Goal: Check status: Check status

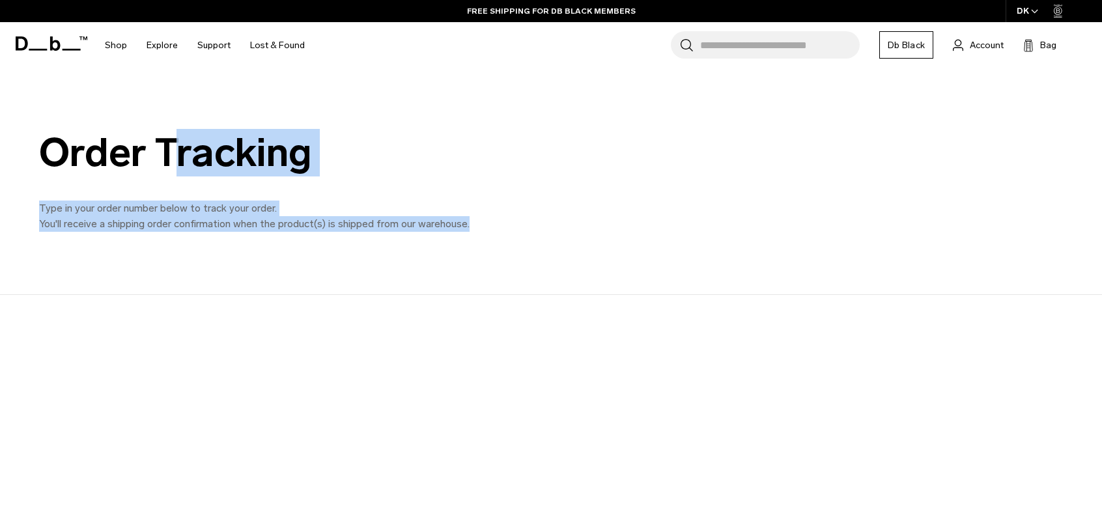
drag, startPoint x: 42, startPoint y: 156, endPoint x: 525, endPoint y: 227, distance: 489.0
click at [525, 227] on div "Order Tracking Type in your order number below to track your order. You'll rece…" at bounding box center [551, 181] width 1102 height 101
click at [521, 228] on p "Type in your order number below to track your order. You'll receive a shipping …" at bounding box center [332, 216] width 586 height 31
drag, startPoint x: 438, startPoint y: 227, endPoint x: 22, endPoint y: 150, distance: 422.6
click at [8, 134] on div "Order Tracking Type in your order number below to track your order. You'll rece…" at bounding box center [551, 181] width 1102 height 227
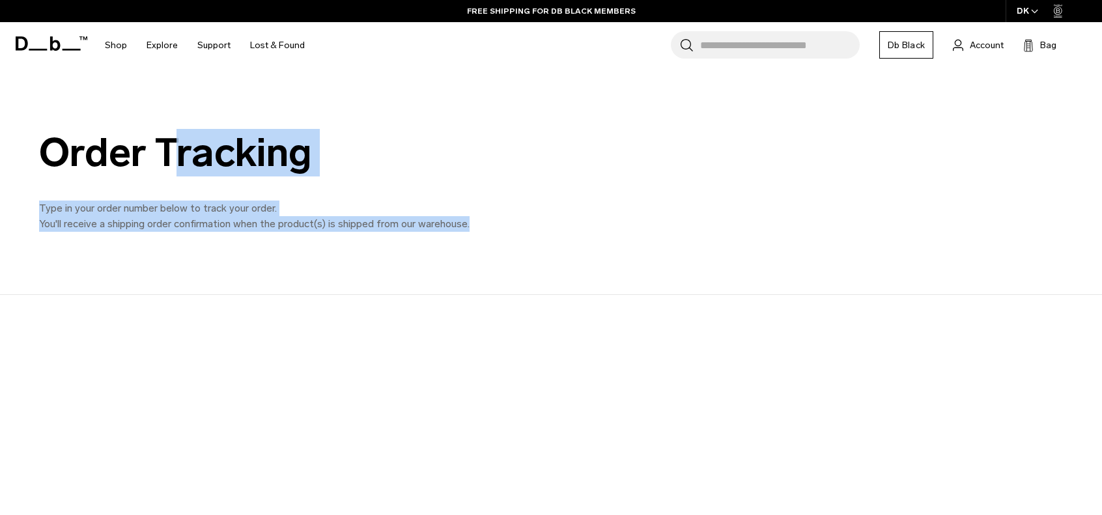
click at [25, 150] on div "Order Tracking Type in your order number below to track your order. You'll rece…" at bounding box center [551, 181] width 1102 height 101
drag, startPoint x: 49, startPoint y: 158, endPoint x: 555, endPoint y: 221, distance: 509.3
click at [555, 221] on div "Order Tracking Type in your order number below to track your order. You'll rece…" at bounding box center [551, 181] width 1102 height 101
click at [553, 221] on p "Type in your order number below to track your order. You'll receive a shipping …" at bounding box center [332, 216] width 586 height 31
drag, startPoint x: 499, startPoint y: 251, endPoint x: 5, endPoint y: 154, distance: 502.9
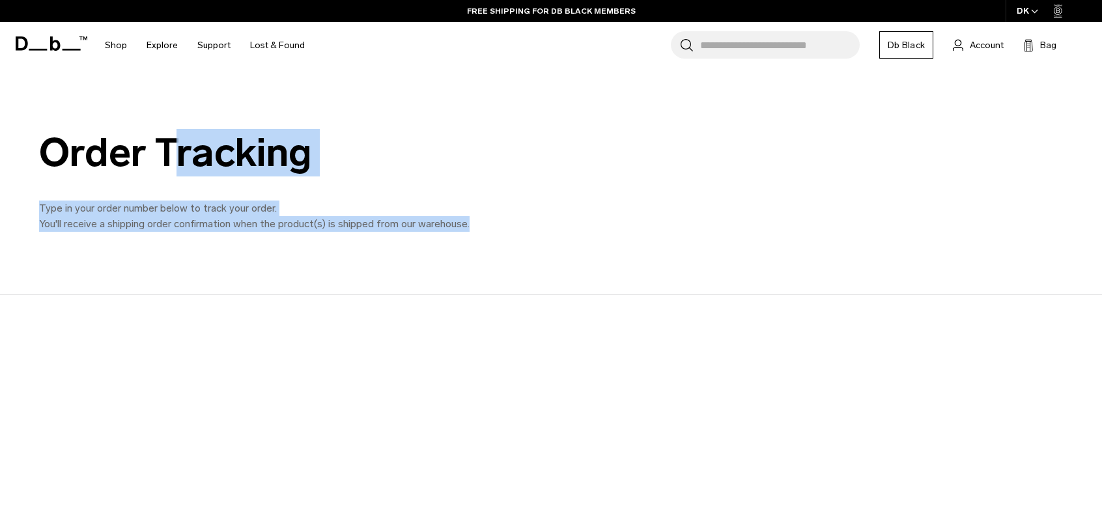
click at [5, 154] on div "Order Tracking Type in your order number below to track your order. You'll rece…" at bounding box center [551, 181] width 1102 height 227
click at [5, 154] on div "Order Tracking Type in your order number below to track your order. You'll rece…" at bounding box center [551, 181] width 1102 height 101
drag, startPoint x: 29, startPoint y: 161, endPoint x: 544, endPoint y: 228, distance: 519.4
click at [544, 228] on div "Order Tracking Type in your order number below to track your order. You'll rece…" at bounding box center [551, 181] width 1102 height 101
click at [544, 228] on p "Type in your order number below to track your order. You'll receive a shipping …" at bounding box center [332, 216] width 586 height 31
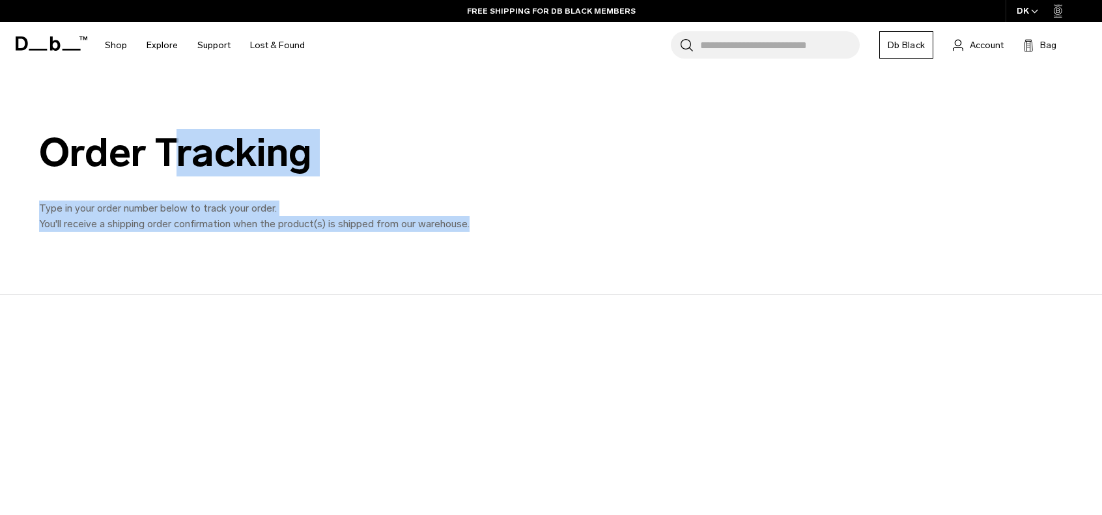
drag, startPoint x: 399, startPoint y: 206, endPoint x: 10, endPoint y: 137, distance: 395.6
click at [7, 139] on div "Order Tracking Type in your order number below to track your order. You'll rece…" at bounding box center [551, 181] width 1102 height 101
click at [12, 136] on div "Order Tracking Type in your order number below to track your order. You'll rece…" at bounding box center [551, 181] width 1102 height 101
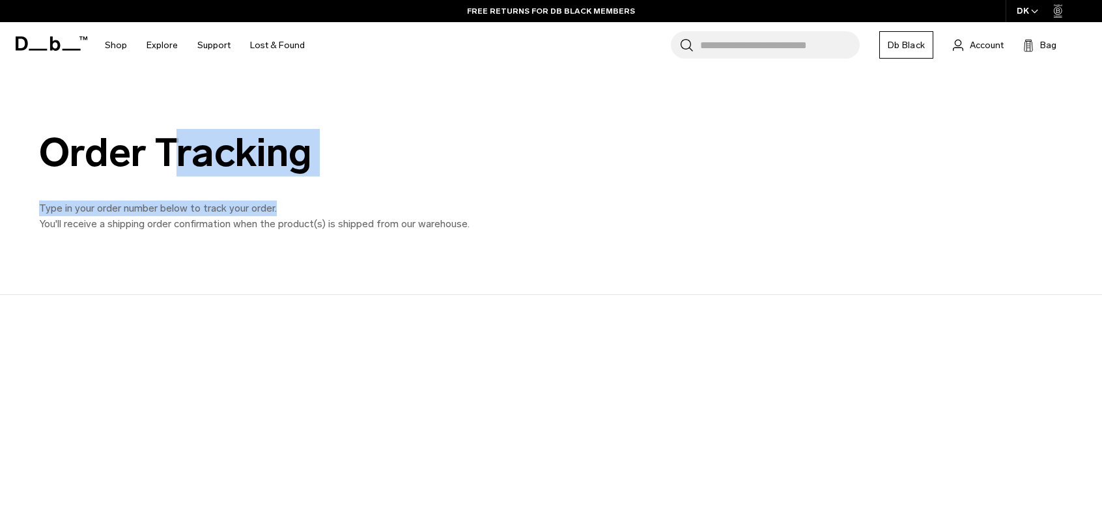
drag, startPoint x: 29, startPoint y: 141, endPoint x: 621, endPoint y: 206, distance: 596.0
click at [621, 206] on div "Order Tracking Type in your order number below to track your order. You'll rece…" at bounding box center [551, 181] width 1102 height 101
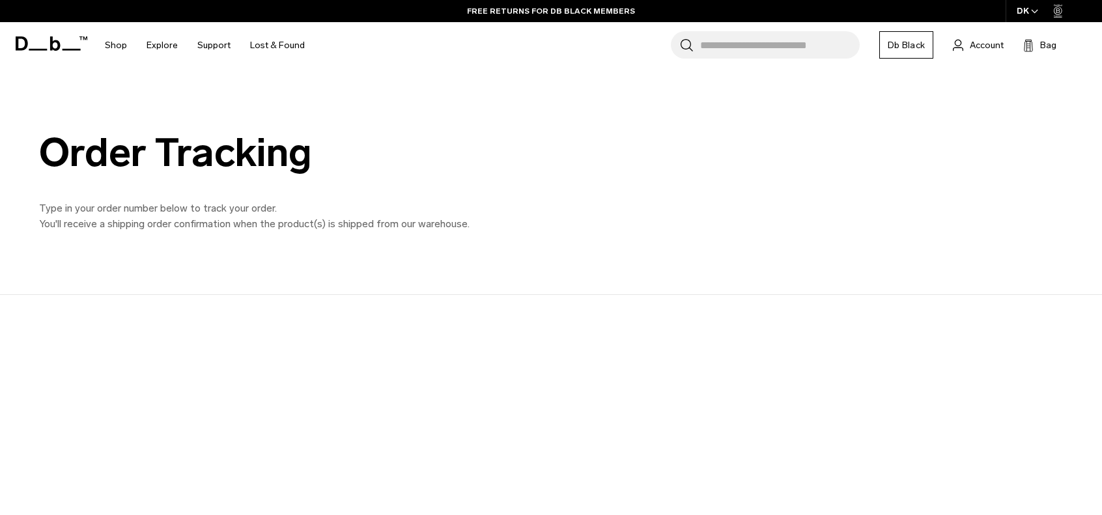
click at [512, 285] on div "Order Tracking Type in your order number below to track your order. You'll rece…" at bounding box center [551, 181] width 1102 height 227
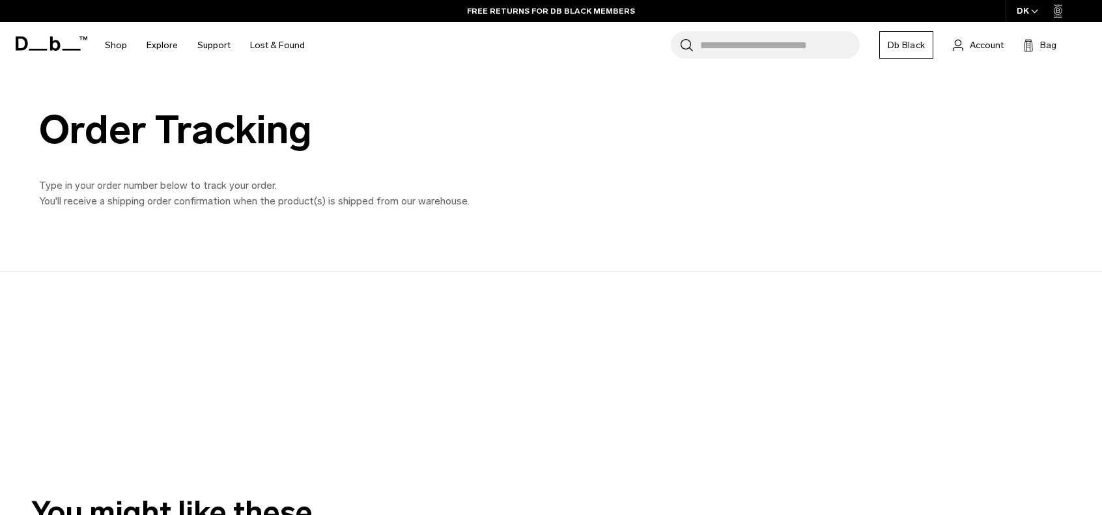
scroll to position [65, 0]
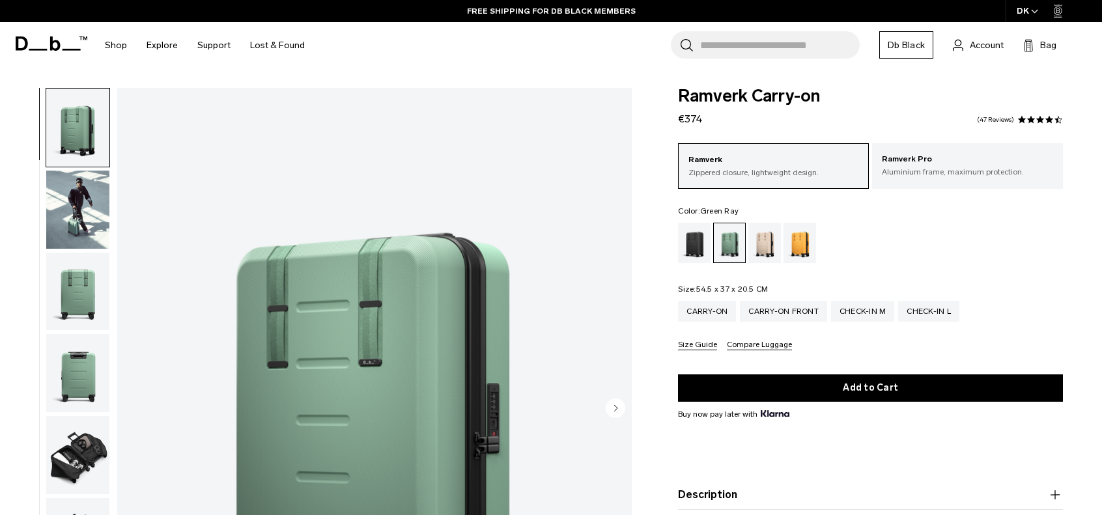
click at [706, 342] on button "Size Guide" at bounding box center [697, 346] width 39 height 10
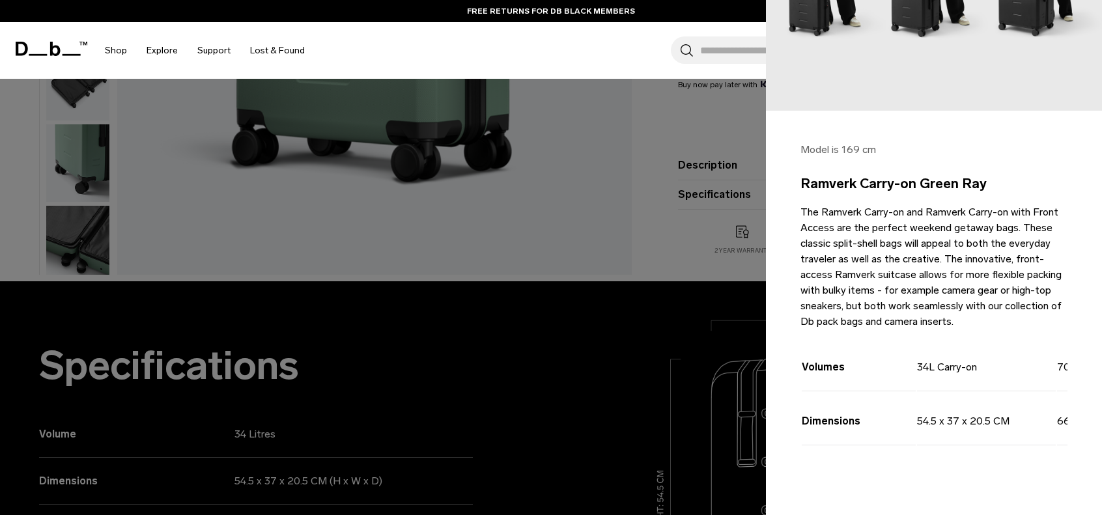
scroll to position [195, 0]
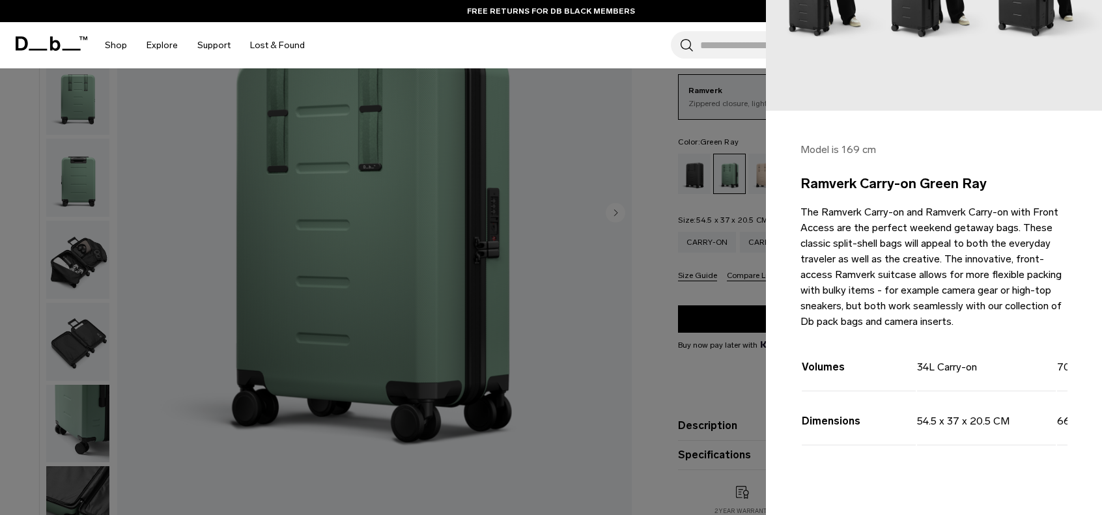
drag, startPoint x: 904, startPoint y: 465, endPoint x: 958, endPoint y: 475, distance: 55.7
click at [958, 475] on div "Model is 169 cm Ramverk Carry-on Green Ray The Ramverk Carry-on and Ramverk Car…" at bounding box center [934, 318] width 336 height 414
drag, startPoint x: 958, startPoint y: 475, endPoint x: 1013, endPoint y: 464, distance: 55.7
click at [1013, 464] on div "Model is 169 cm Ramverk Carry-on Green Ray The Ramverk Carry-on and Ramverk Car…" at bounding box center [934, 318] width 336 height 414
drag, startPoint x: 893, startPoint y: 426, endPoint x: 757, endPoint y: 392, distance: 140.4
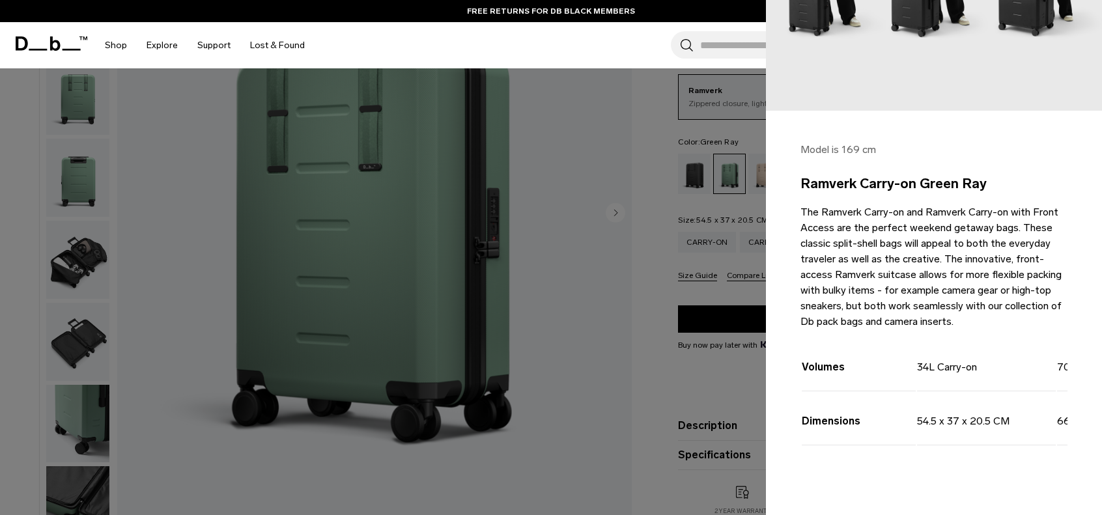
click at [714, 320] on body "Skip to content BUY NOW, PAY LATER WITH KLARNA 10% OFF YOUR FIRST PURCHASE FOR …" at bounding box center [551, 62] width 1102 height 515
click at [1008, 339] on td "34L Carry-on" at bounding box center [986, 365] width 139 height 53
click at [876, 465] on div "Volumes 34L Carry-on 70L Check-in Medium 105L Check-in Large Dimensions 54.5 x …" at bounding box center [933, 407] width 267 height 141
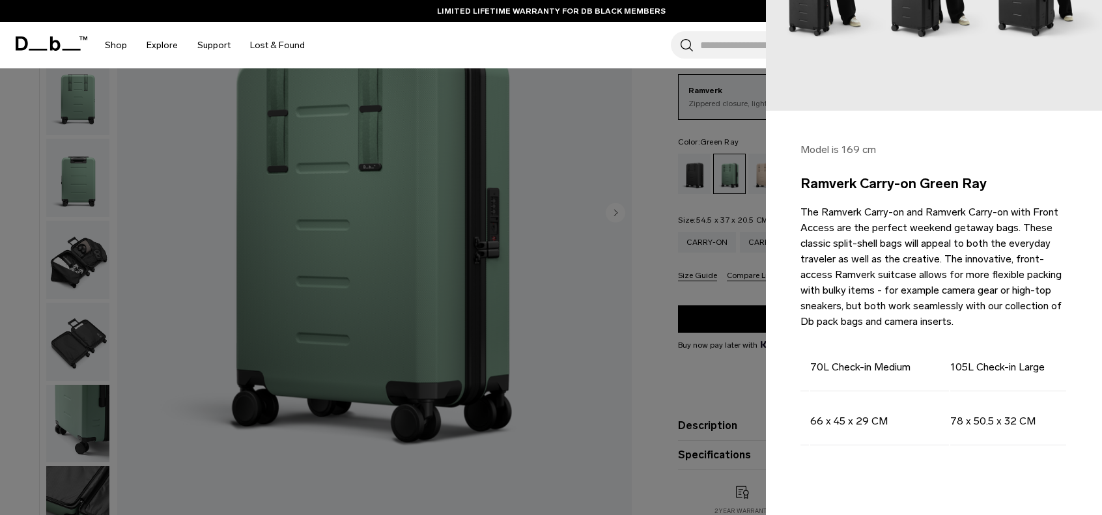
scroll to position [0, 0]
click at [672, 244] on div at bounding box center [551, 257] width 1102 height 515
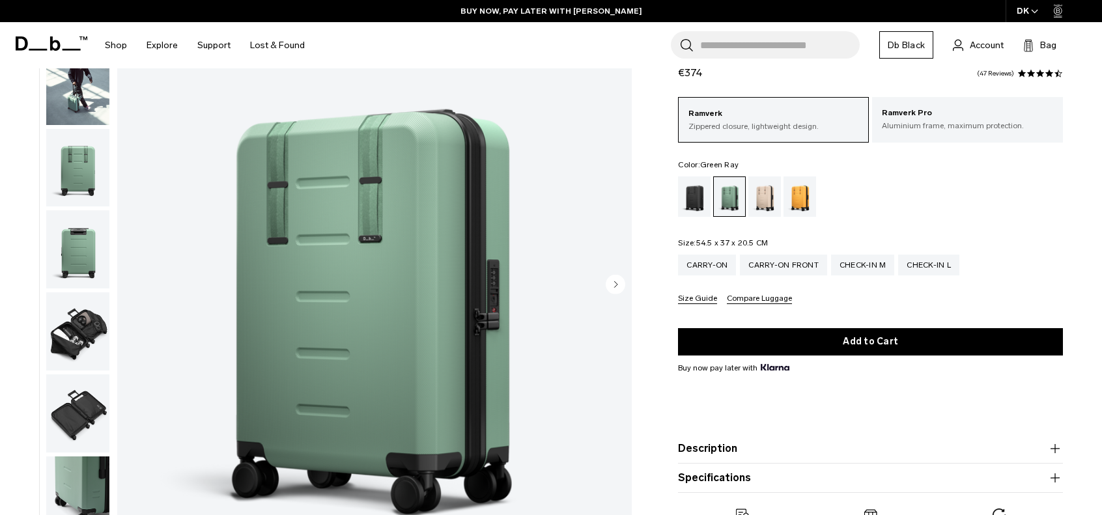
scroll to position [130, 0]
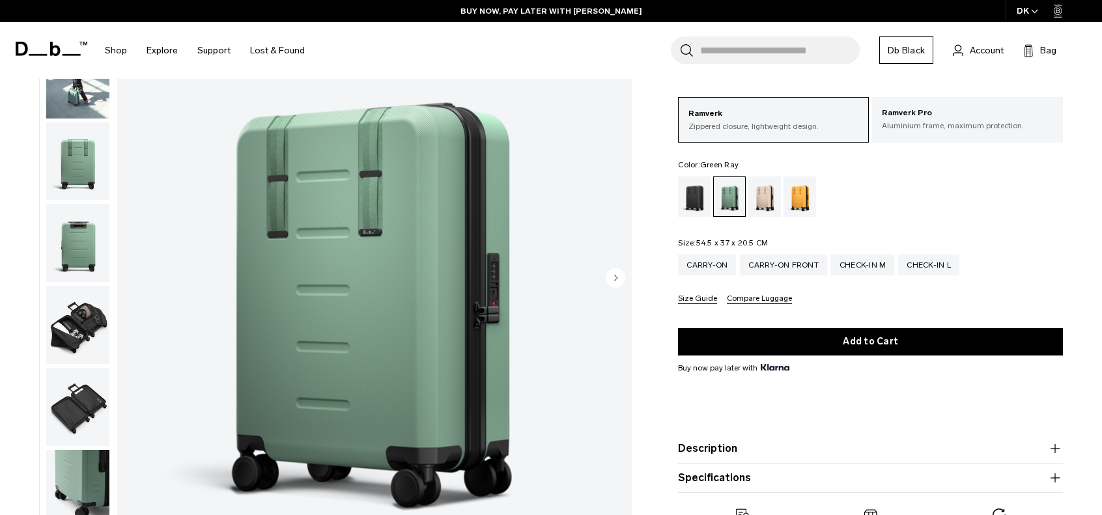
click at [967, 222] on div "Ramverk Zippered closure, lightweight design. Ramverk Pro Aluminium frame, maxi…" at bounding box center [870, 200] width 385 height 207
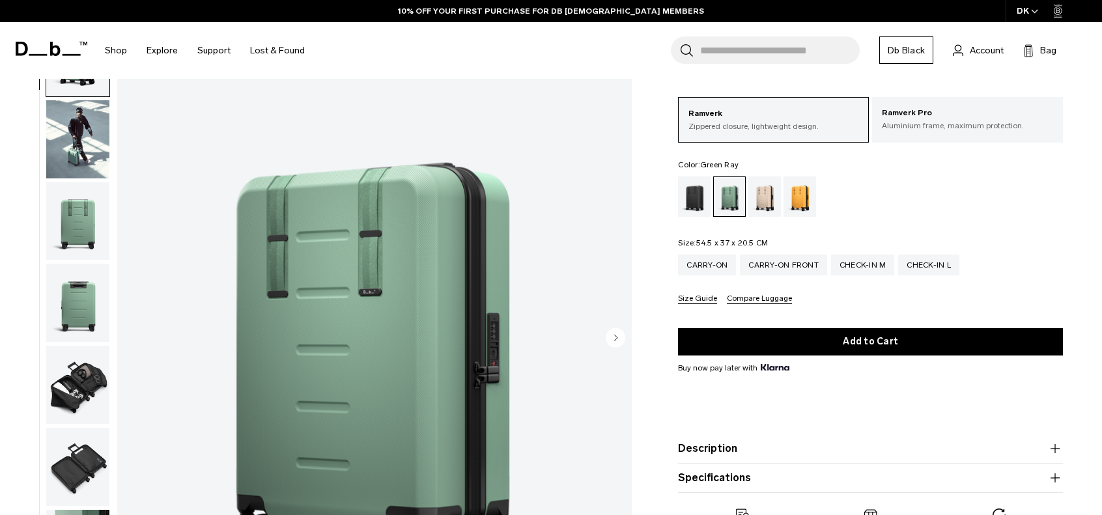
scroll to position [65, 0]
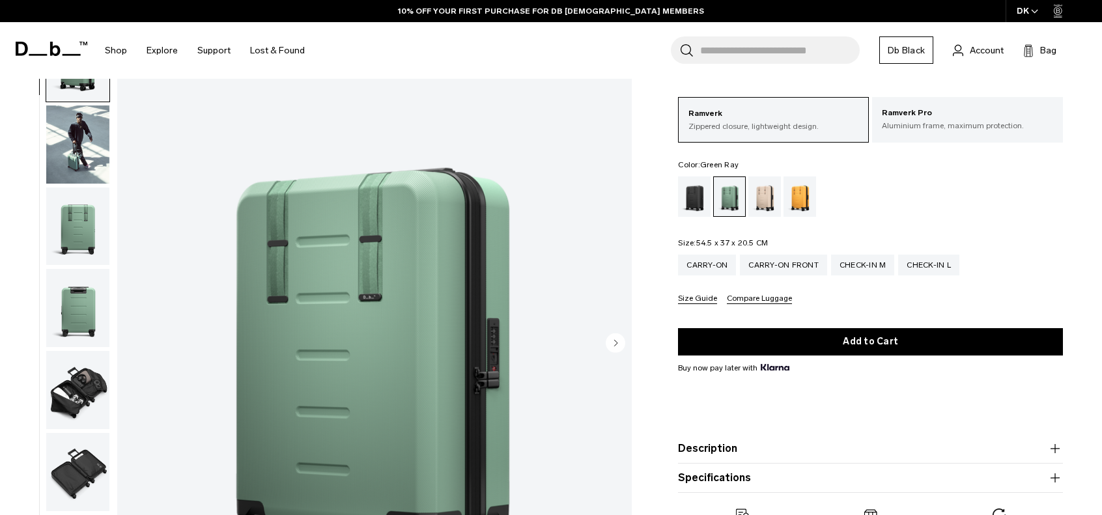
click at [964, 214] on ul at bounding box center [870, 196] width 385 height 40
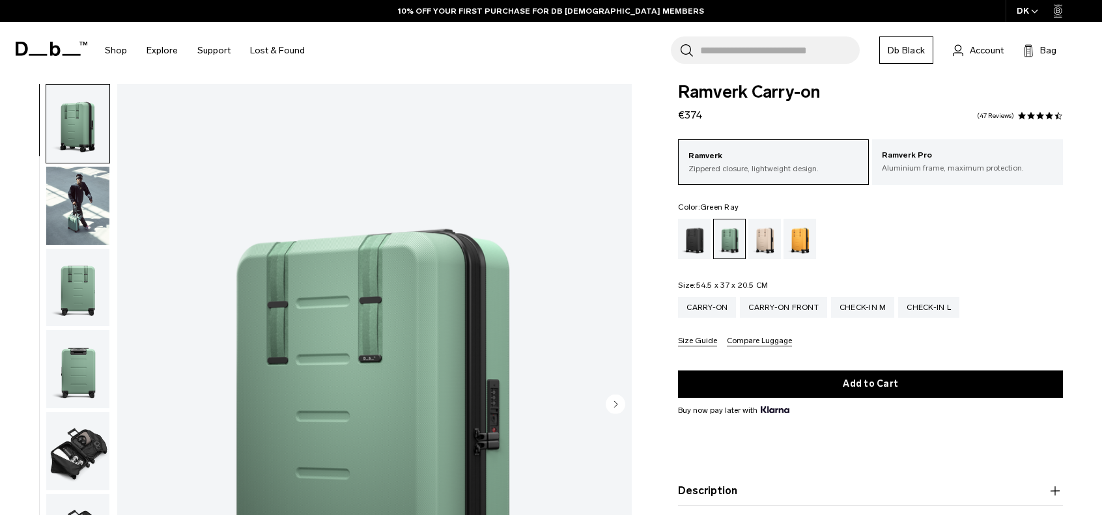
scroll to position [0, 0]
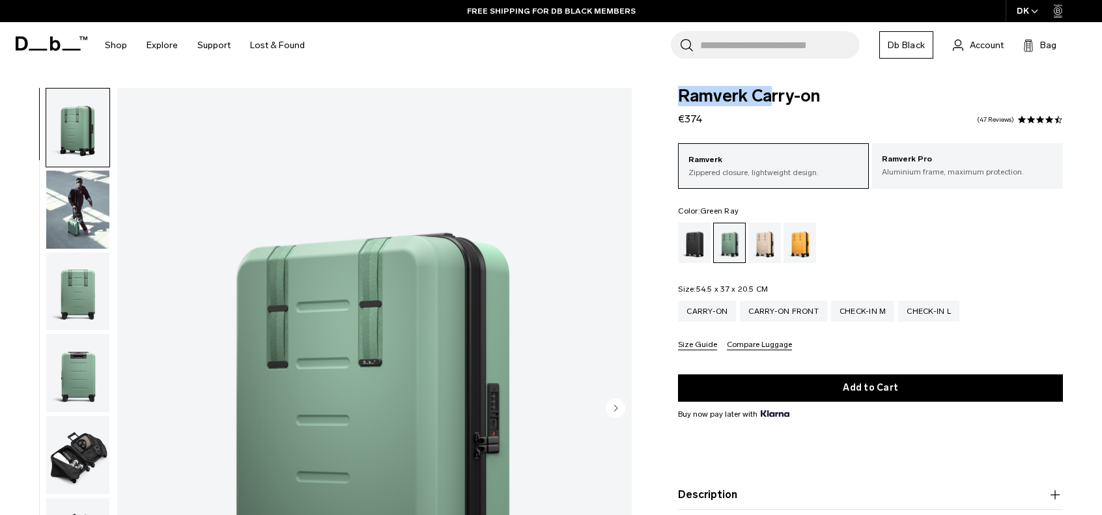
drag, startPoint x: 679, startPoint y: 96, endPoint x: 771, endPoint y: 124, distance: 96.0
click at [770, 121] on div "Ramverk Carry-on €374 4.5 star rating 47 Reviews" at bounding box center [870, 107] width 385 height 39
click at [762, 129] on form "Ramverk Carry-on €374 4.5 star rating 47 Reviews Ramverk Zippered closure, ligh…" at bounding box center [870, 313] width 385 height 451
drag, startPoint x: 716, startPoint y: 120, endPoint x: 667, endPoint y: 84, distance: 60.9
click at [667, 84] on body "Skip to content BUY NOW, PAY LATER WITH KLARNA 10% OFF YOUR FIRST PURCHASE FOR …" at bounding box center [551, 257] width 1102 height 515
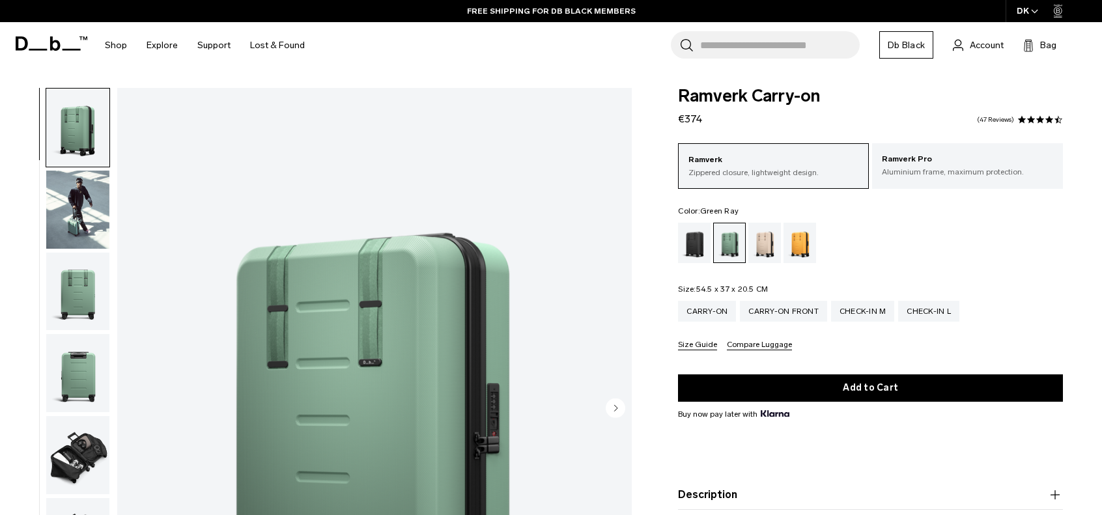
click at [667, 84] on body "Skip to content BUY NOW, PAY LATER WITH KLARNA 10% OFF YOUR FIRST PURCHASE FOR …" at bounding box center [551, 257] width 1102 height 515
drag, startPoint x: 673, startPoint y: 93, endPoint x: 731, endPoint y: 130, distance: 68.5
click at [731, 130] on div "Ramverk Carry-on €374 4.5 star rating 47 Reviews Ramverk Zippered closure, ligh…" at bounding box center [870, 349] width 463 height 523
click at [723, 124] on div "Ramverk Carry-on €374 4.5 star rating 47 Reviews" at bounding box center [870, 107] width 385 height 39
drag, startPoint x: 710, startPoint y: 124, endPoint x: 678, endPoint y: 91, distance: 45.6
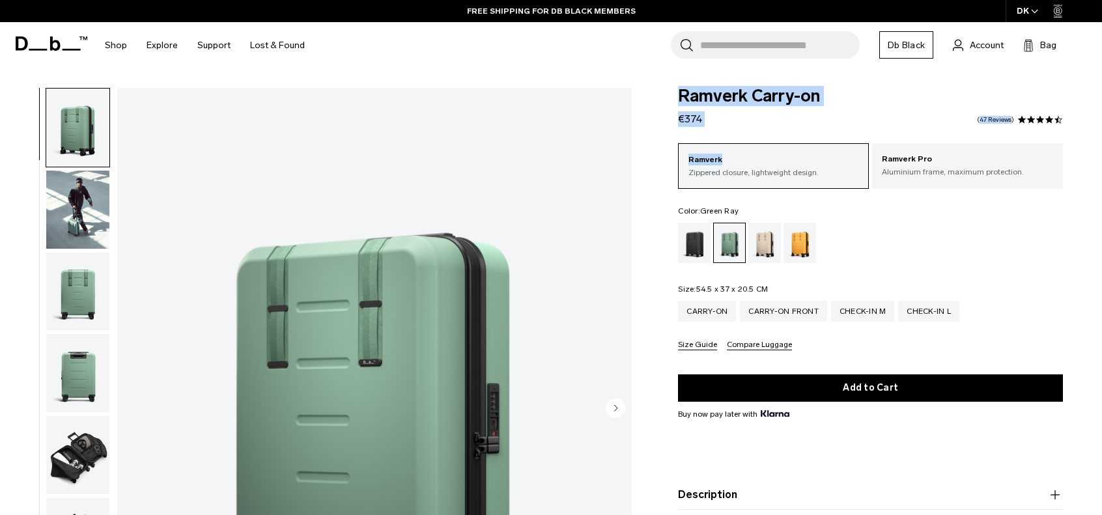
click at [678, 92] on div "Ramverk Carry-on €374 4.5 star rating 47 Reviews" at bounding box center [870, 107] width 385 height 39
click at [678, 91] on span "Ramverk Carry-on" at bounding box center [870, 96] width 385 height 17
drag, startPoint x: 686, startPoint y: 103, endPoint x: 725, endPoint y: 120, distance: 42.6
click at [725, 119] on div "Ramverk Carry-on €374 4.5 star rating 47 Reviews Ramverk Zippered closure, ligh…" at bounding box center [870, 349] width 463 height 523
click at [725, 120] on div "Ramverk Carry-on €374 4.5 star rating 47 Reviews" at bounding box center [870, 107] width 385 height 39
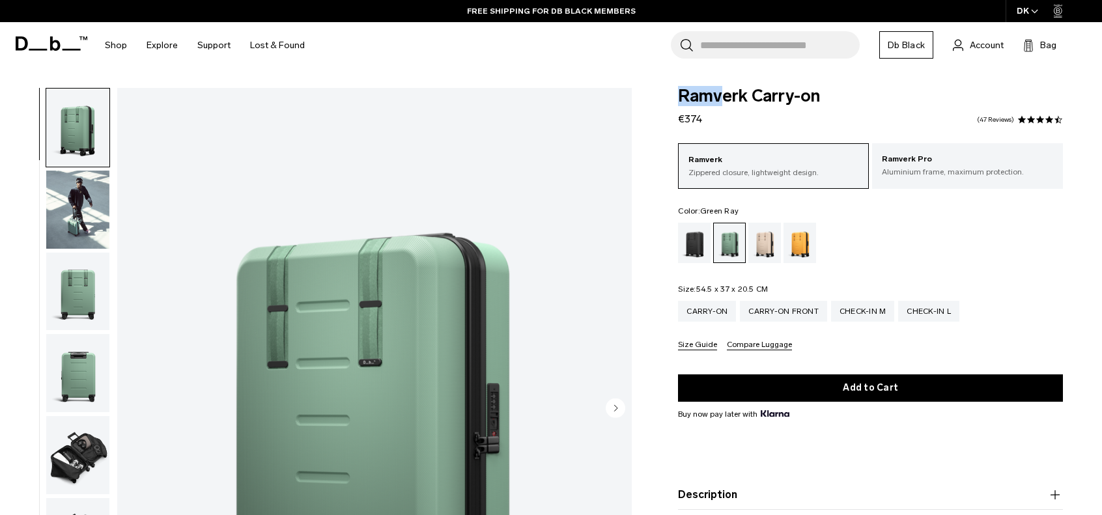
drag, startPoint x: 705, startPoint y: 120, endPoint x: 680, endPoint y: 85, distance: 42.5
click at [680, 88] on div "Ramverk Carry-on €374 4.5 star rating 47 Reviews" at bounding box center [870, 107] width 385 height 39
click at [680, 85] on body "Skip to content BUY NOW, PAY LATER WITH KLARNA 10% OFF YOUR FIRST PURCHASE FOR …" at bounding box center [551, 257] width 1102 height 515
drag, startPoint x: 669, startPoint y: 94, endPoint x: 726, endPoint y: 126, distance: 65.0
click at [725, 123] on div "Ramverk Carry-on €374 4.5 star rating 47 Reviews Ramverk Zippered closure, ligh…" at bounding box center [870, 349] width 463 height 523
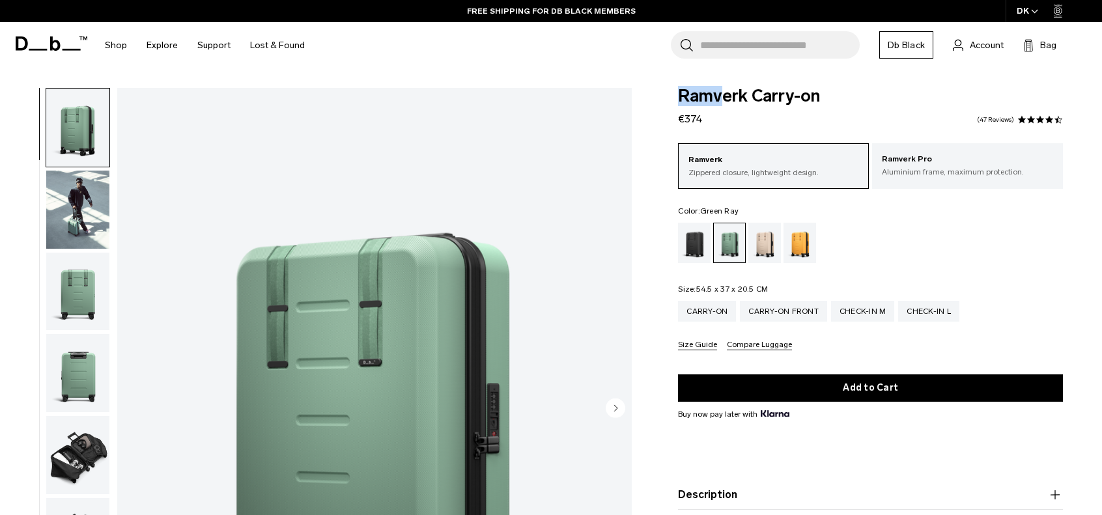
click at [726, 126] on div "Ramverk Carry-on €374 4.5 star rating 47 Reviews" at bounding box center [870, 107] width 385 height 39
drag, startPoint x: 706, startPoint y: 123, endPoint x: 675, endPoint y: 83, distance: 50.1
click at [679, 81] on body "Skip to content BUY NOW, PAY LATER WITH KLARNA 10% OFF YOUR FIRST PURCHASE FOR …" at bounding box center [551, 257] width 1102 height 515
click at [675, 85] on body "Skip to content BUY NOW, PAY LATER WITH KLARNA 10% OFF YOUR FIRST PURCHASE FOR …" at bounding box center [551, 257] width 1102 height 515
drag, startPoint x: 679, startPoint y: 91, endPoint x: 715, endPoint y: 135, distance: 56.9
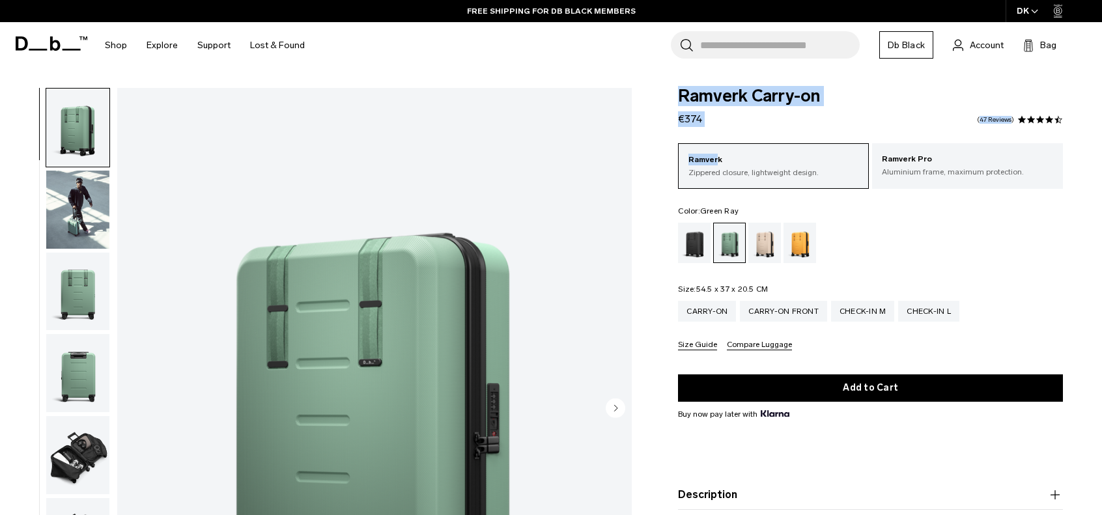
click at [715, 135] on form "Ramverk Carry-on €374 4.5 star rating 47 Reviews Ramverk Zippered closure, ligh…" at bounding box center [870, 313] width 385 height 451
click at [703, 122] on div "Ramverk Carry-on €374 4.5 star rating 47 Reviews" at bounding box center [870, 107] width 385 height 39
drag, startPoint x: 701, startPoint y: 121, endPoint x: 678, endPoint y: 96, distance: 34.1
click at [680, 98] on div "Ramverk Carry-on €374 4.5 star rating 47 Reviews" at bounding box center [870, 107] width 385 height 39
click at [678, 96] on span "Ramverk Carry-on" at bounding box center [870, 96] width 385 height 17
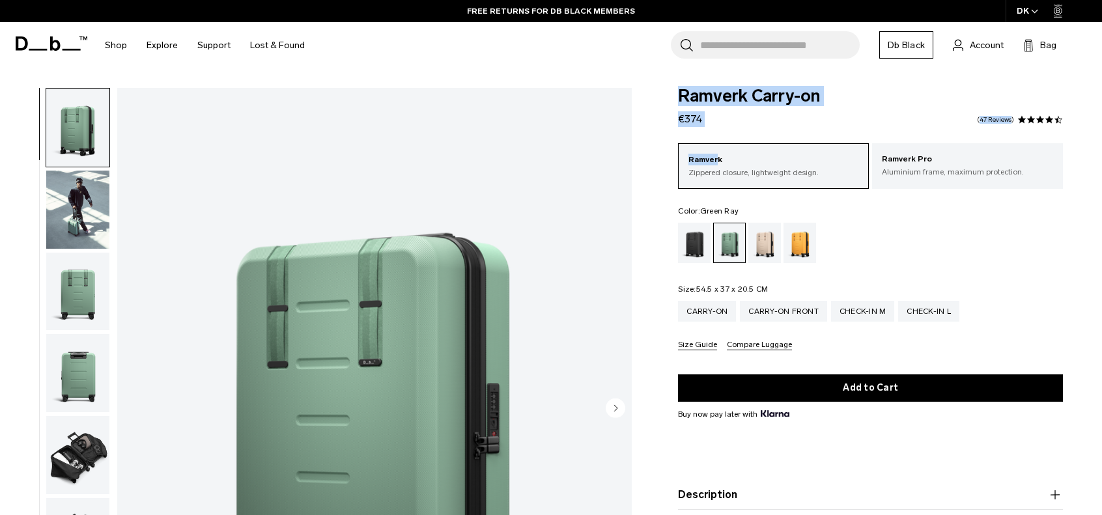
drag, startPoint x: 676, startPoint y: 96, endPoint x: 705, endPoint y: 123, distance: 39.6
click at [705, 123] on div "Ramverk Carry-on €374 4.5 star rating 47 Reviews Ramverk Zippered closure, ligh…" at bounding box center [870, 349] width 463 height 523
click at [705, 123] on div "Ramverk Carry-on €374 4.5 star rating 47 Reviews" at bounding box center [870, 107] width 385 height 39
drag, startPoint x: 698, startPoint y: 119, endPoint x: 681, endPoint y: 88, distance: 35.5
click at [682, 91] on div "Ramverk Carry-on €374 4.5 star rating 47 Reviews" at bounding box center [870, 107] width 385 height 39
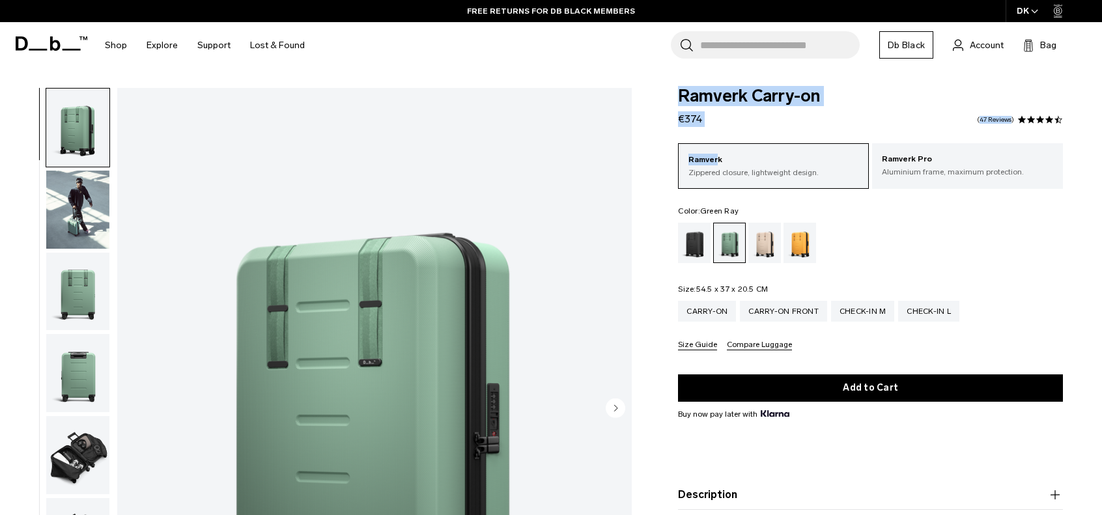
click at [681, 88] on span "Ramverk Carry-on" at bounding box center [870, 96] width 385 height 17
drag, startPoint x: 680, startPoint y: 93, endPoint x: 705, endPoint y: 118, distance: 35.5
click at [705, 118] on div "Ramverk Carry-on €374 4.5 star rating 47 Reviews" at bounding box center [870, 107] width 385 height 39
drag, startPoint x: 703, startPoint y: 122, endPoint x: 678, endPoint y: 93, distance: 38.3
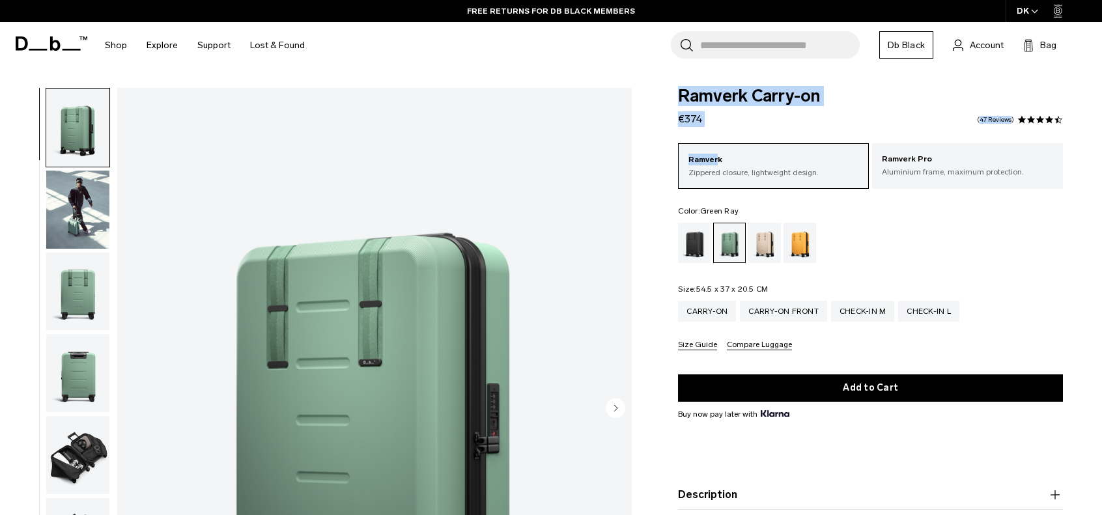
click at [678, 93] on div "Ramverk Carry-on €374 4.5 star rating 47 Reviews" at bounding box center [870, 107] width 385 height 39
click at [678, 93] on span "Ramverk Carry-on" at bounding box center [870, 96] width 385 height 17
drag, startPoint x: 678, startPoint y: 93, endPoint x: 700, endPoint y: 126, distance: 39.4
click at [700, 124] on div "Ramverk Carry-on €374 4.5 star rating 47 Reviews" at bounding box center [870, 107] width 385 height 39
click at [702, 120] on div "Ramverk Carry-on €374 4.5 star rating 47 Reviews" at bounding box center [870, 107] width 385 height 39
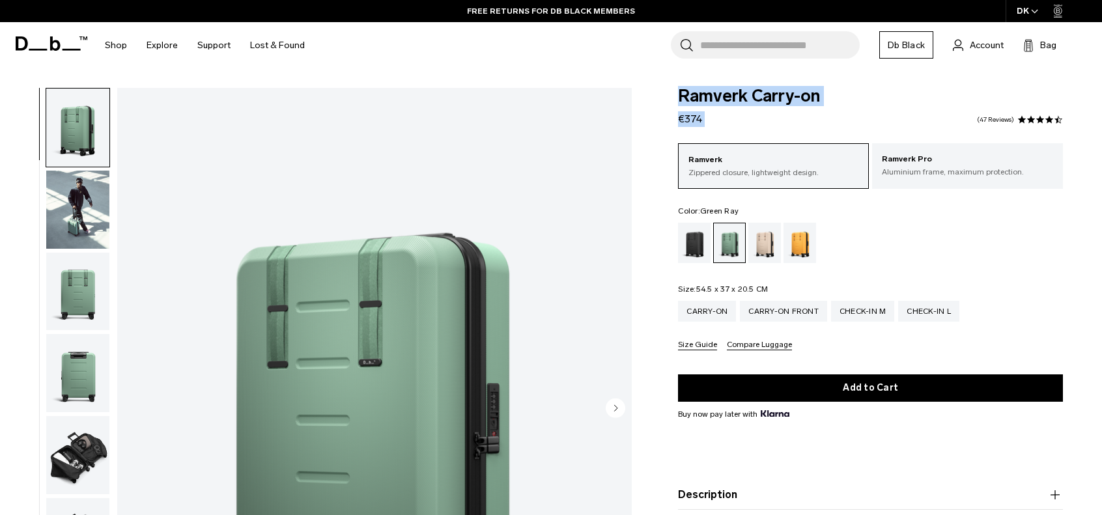
drag, startPoint x: 702, startPoint y: 120, endPoint x: 672, endPoint y: 89, distance: 42.8
click at [673, 88] on div "Ramverk Carry-on €374 4.5 star rating 47 Reviews Ramverk Zippered closure, ligh…" at bounding box center [870, 349] width 463 height 523
click at [672, 91] on div "Ramverk Carry-on €374 4.5 star rating 47 Reviews Ramverk Zippered closure, ligh…" at bounding box center [870, 349] width 463 height 523
click at [676, 96] on div "Ramverk Carry-on €374 4.5 star rating 47 Reviews Ramverk Zippered closure, ligh…" at bounding box center [870, 349] width 463 height 523
drag, startPoint x: 684, startPoint y: 94, endPoint x: 705, endPoint y: 118, distance: 31.4
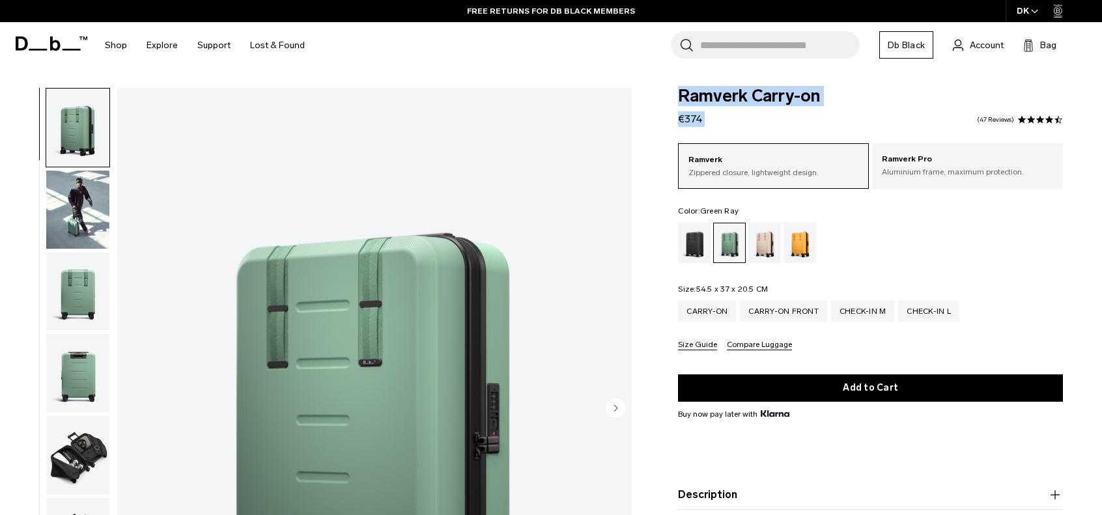
click at [703, 114] on div "Ramverk Carry-on €374 4.5 star rating 47 Reviews" at bounding box center [870, 107] width 385 height 39
click at [705, 118] on div "Ramverk Carry-on €374 4.5 star rating 47 Reviews" at bounding box center [870, 107] width 385 height 39
drag, startPoint x: 702, startPoint y: 123, endPoint x: 680, endPoint y: 93, distance: 36.9
click at [680, 93] on div "Ramverk Carry-on €374 4.5 star rating 47 Reviews" at bounding box center [870, 107] width 385 height 39
click at [680, 93] on span "Ramverk Carry-on" at bounding box center [870, 96] width 385 height 17
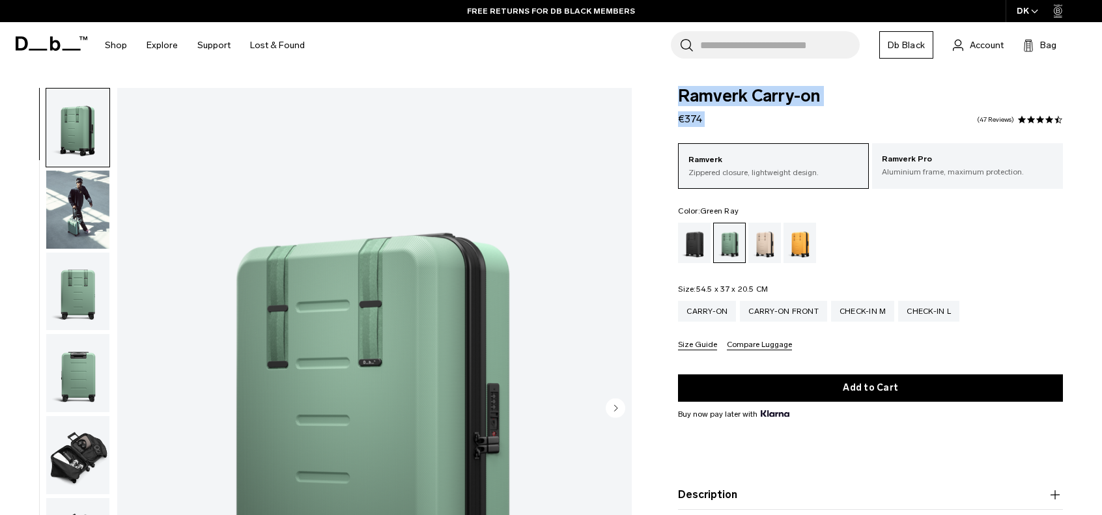
drag, startPoint x: 680, startPoint y: 93, endPoint x: 706, endPoint y: 120, distance: 37.8
click at [706, 120] on div "Ramverk Carry-on €374 4.5 star rating 47 Reviews" at bounding box center [870, 107] width 385 height 39
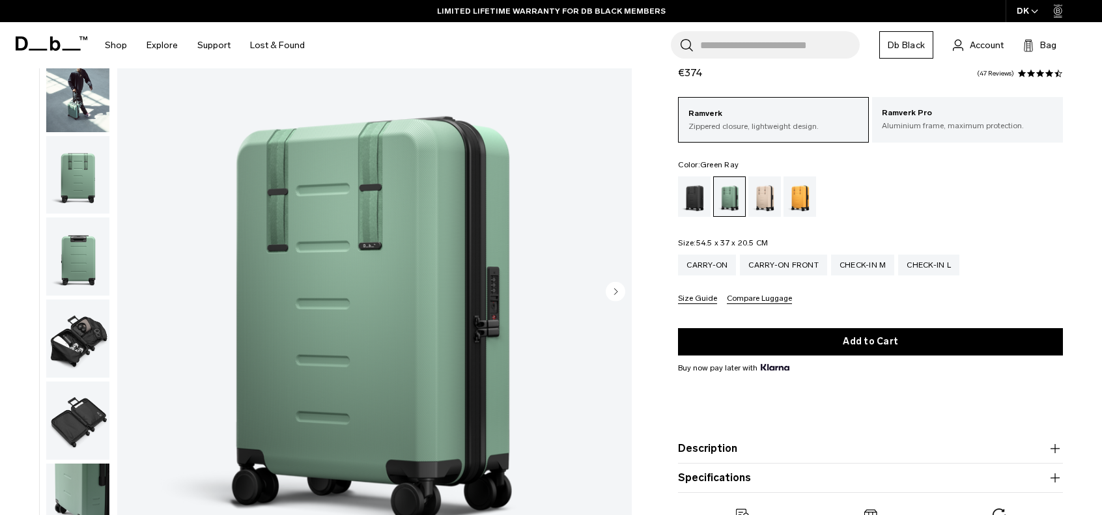
scroll to position [130, 0]
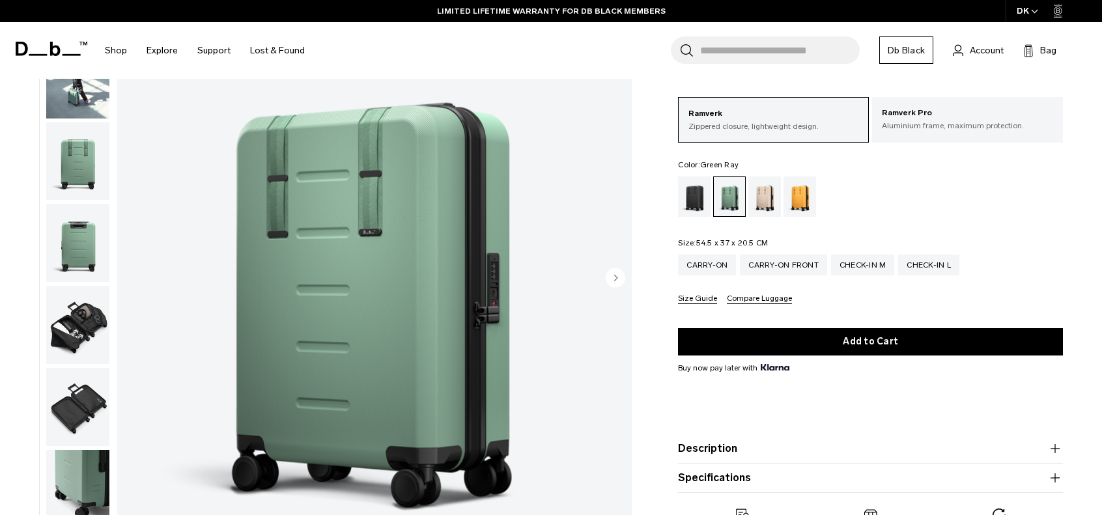
click at [617, 275] on circle "Next slide" at bounding box center [616, 278] width 20 height 20
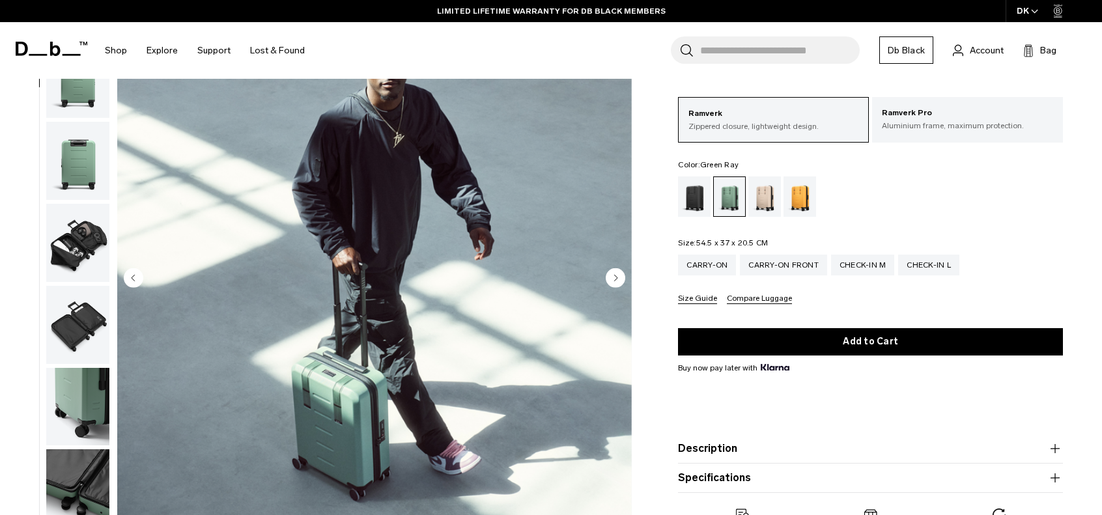
click at [617, 275] on circle "Next slide" at bounding box center [616, 278] width 20 height 20
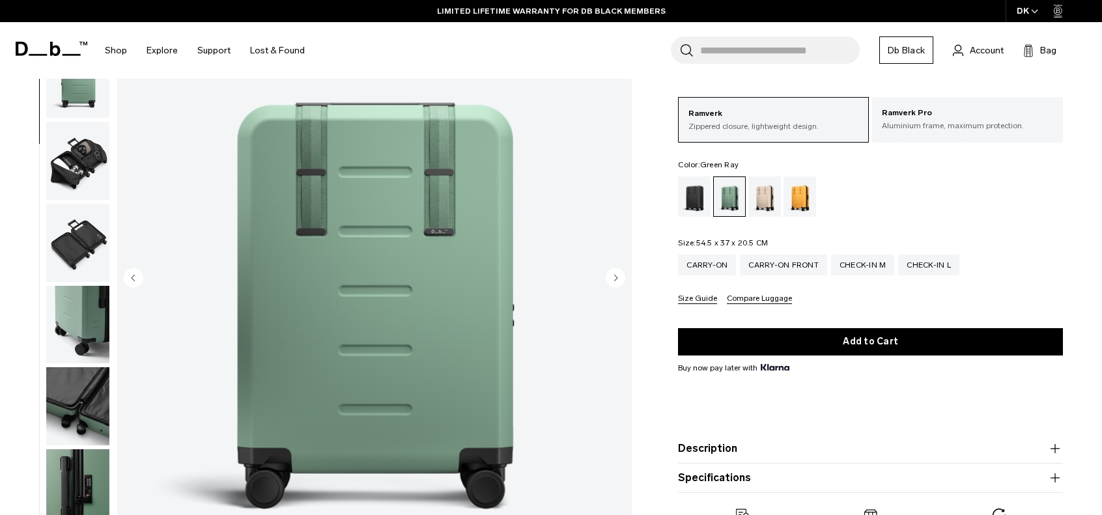
click at [617, 275] on circle "Next slide" at bounding box center [616, 278] width 20 height 20
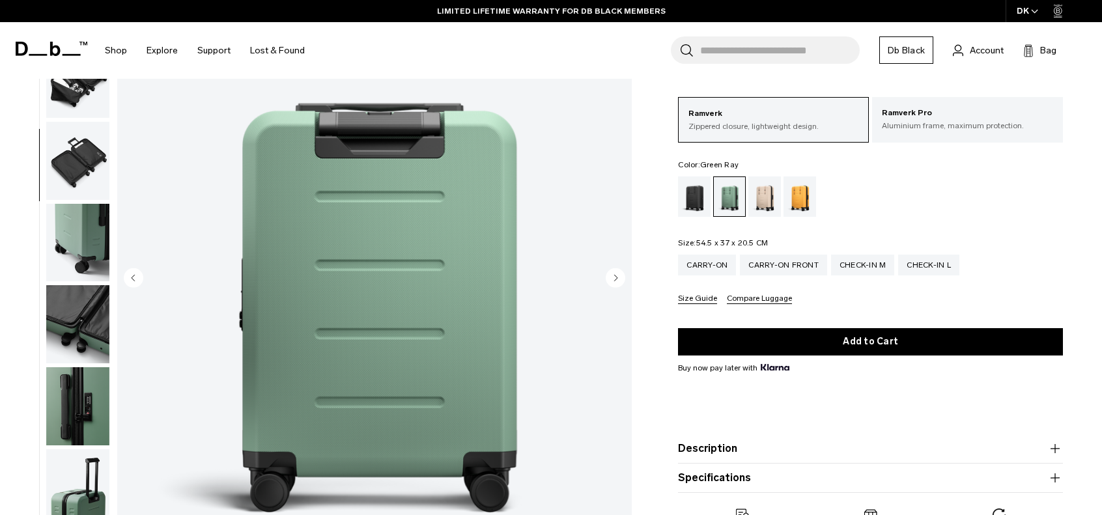
click at [617, 275] on circle "Next slide" at bounding box center [616, 278] width 20 height 20
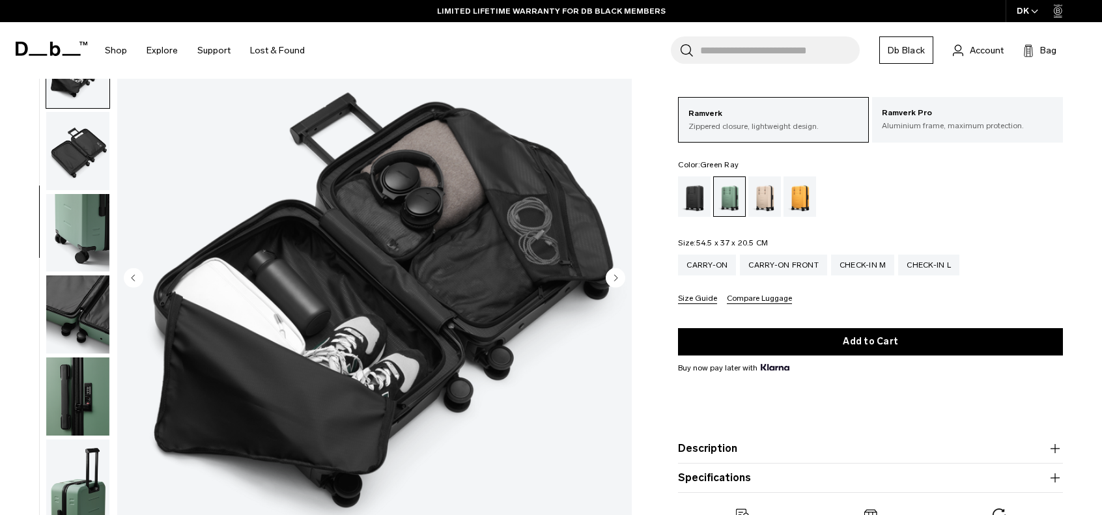
click at [617, 275] on circle "Next slide" at bounding box center [616, 278] width 20 height 20
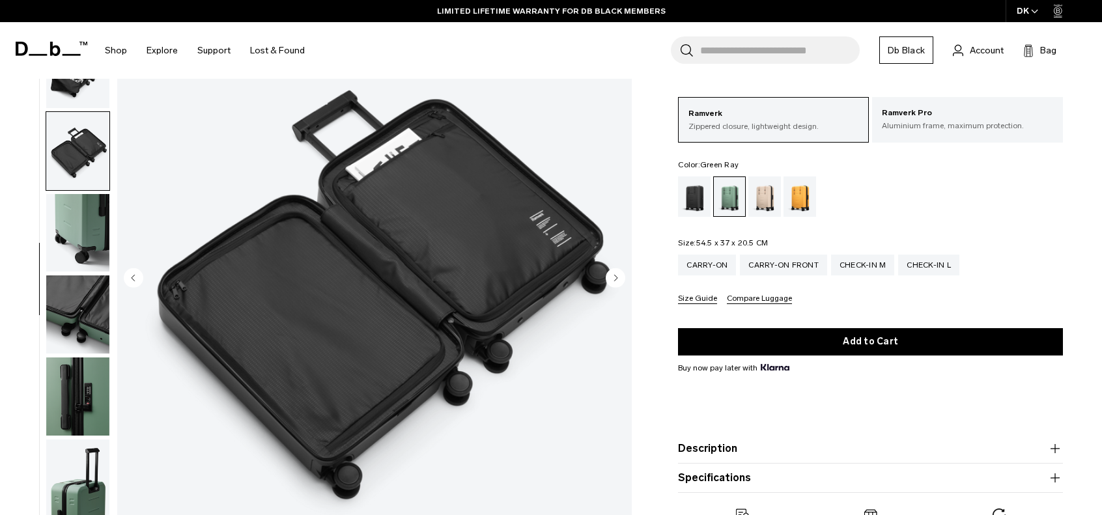
click at [617, 275] on circle "Next slide" at bounding box center [616, 278] width 20 height 20
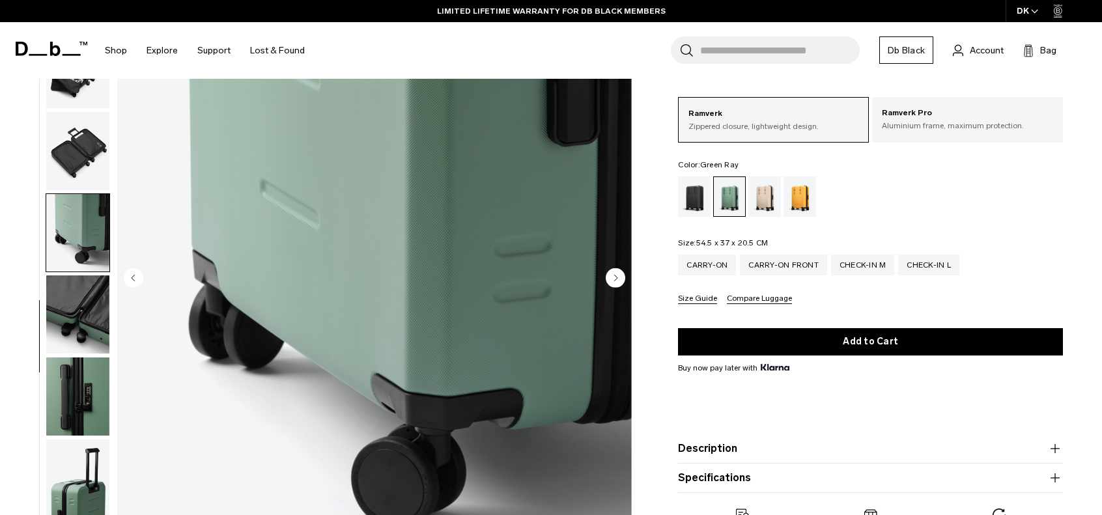
click at [617, 275] on circle "Next slide" at bounding box center [616, 278] width 20 height 20
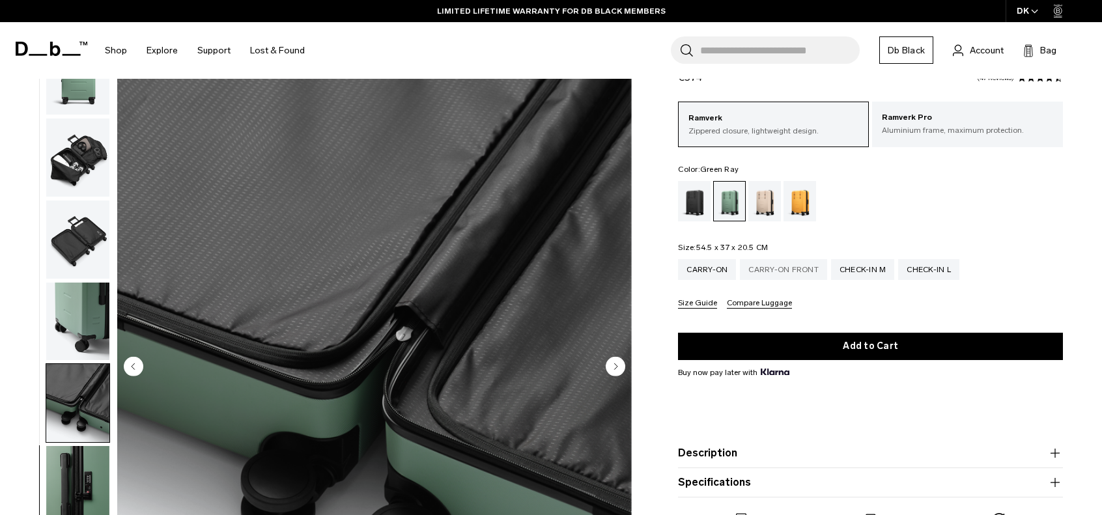
scroll to position [0, 0]
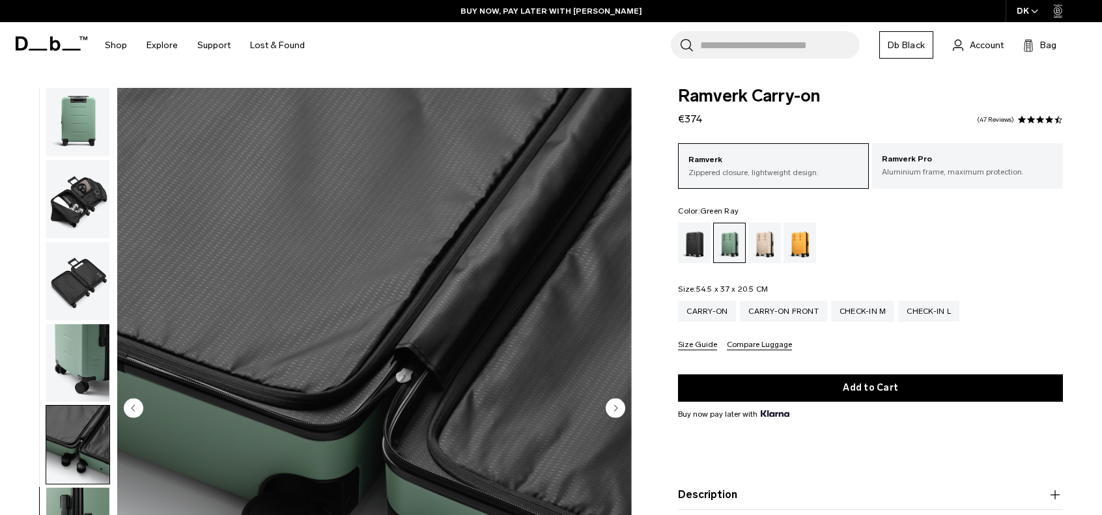
click at [617, 406] on circle "Next slide" at bounding box center [616, 408] width 20 height 20
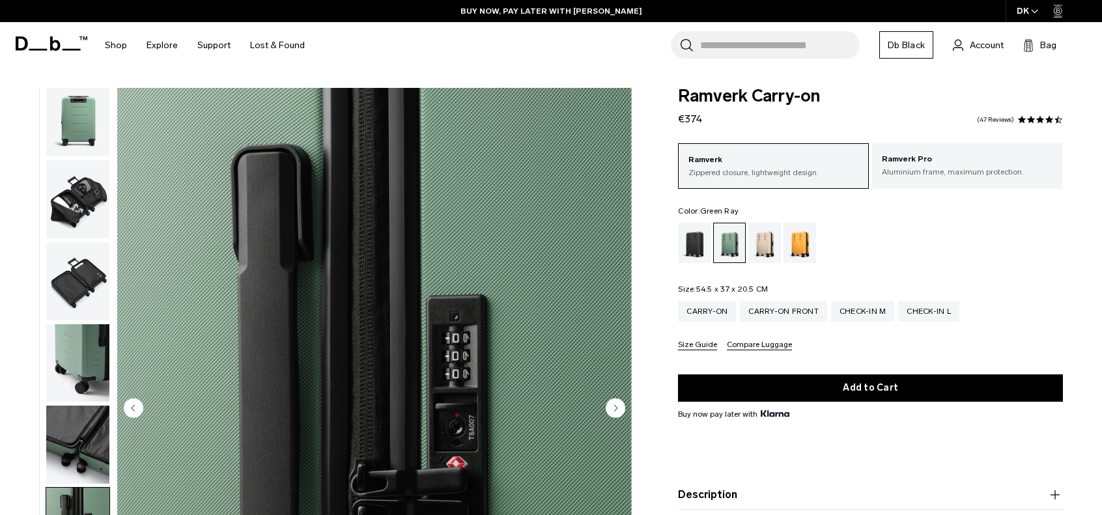
click at [617, 406] on circle "Next slide" at bounding box center [616, 408] width 20 height 20
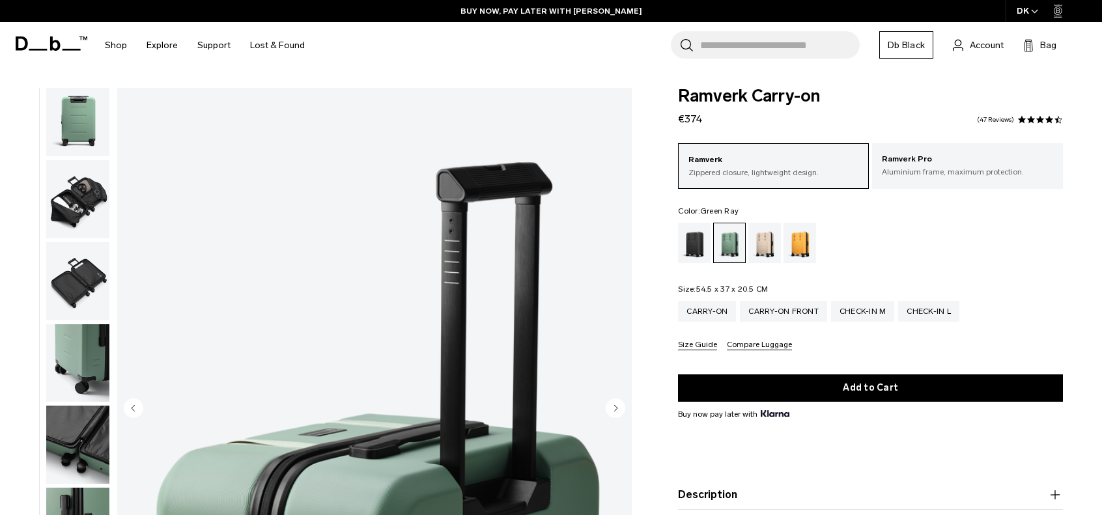
click at [617, 406] on circle "Next slide" at bounding box center [616, 408] width 20 height 20
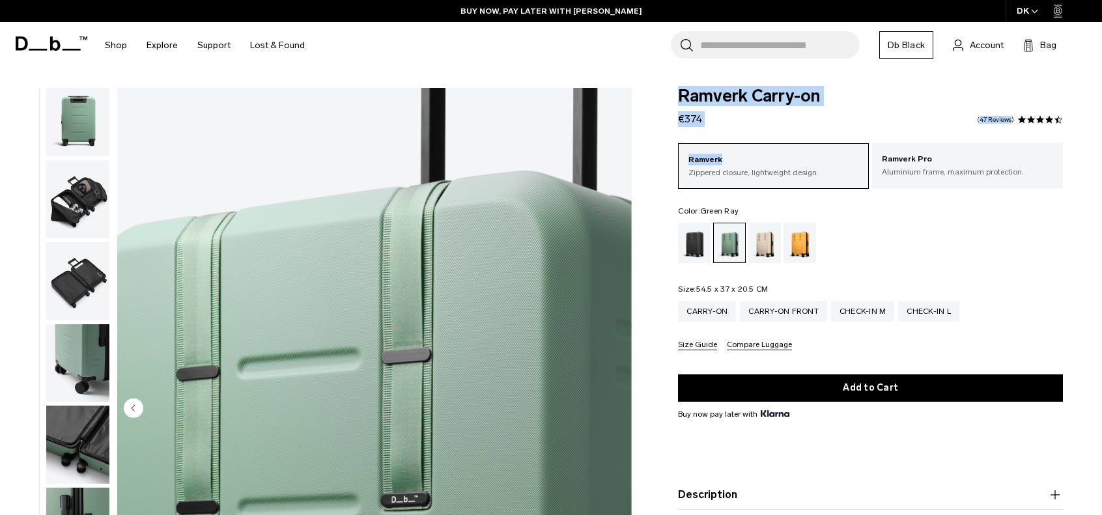
drag, startPoint x: 671, startPoint y: 92, endPoint x: 758, endPoint y: 131, distance: 95.3
click at [758, 131] on div "Ramverk Carry-on €374 4.5 star rating 47 Reviews Ramverk Zippered closure, ligh…" at bounding box center [870, 349] width 463 height 523
click at [762, 131] on form "Ramverk Carry-on €374 4.5 star rating 47 Reviews Ramverk Zippered closure, ligh…" at bounding box center [870, 313] width 385 height 451
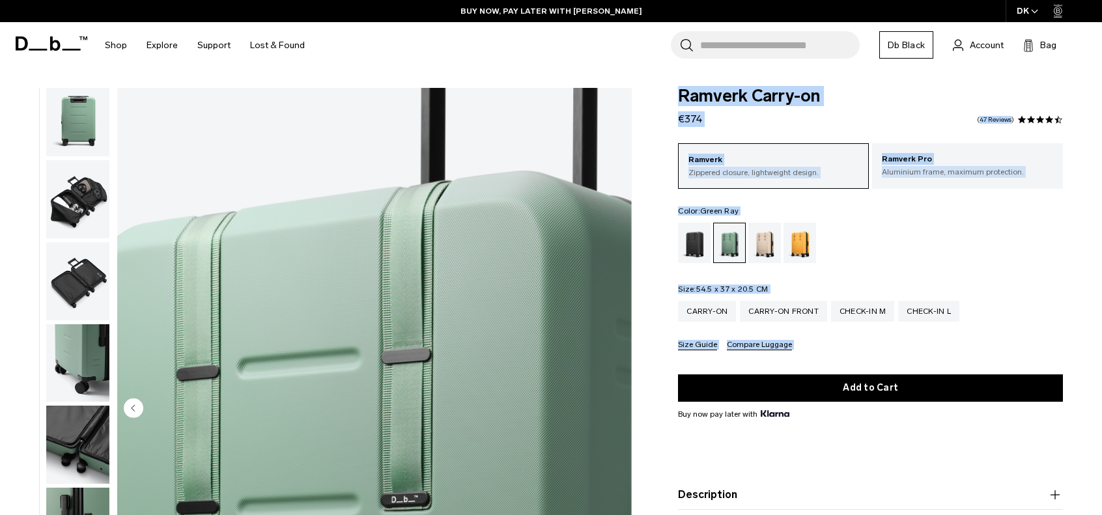
drag, startPoint x: 674, startPoint y: 101, endPoint x: 829, endPoint y: 354, distance: 296.9
click at [829, 354] on div "Ramverk Carry-on €374 4.5 star rating 47 Reviews Ramverk Zippered closure, ligh…" at bounding box center [870, 349] width 463 height 523
click at [833, 346] on div "Size Guide Compare Luggage" at bounding box center [870, 346] width 385 height 10
drag, startPoint x: 833, startPoint y: 346, endPoint x: 675, endPoint y: 91, distance: 301.2
click at [675, 91] on div "Ramverk Carry-on €374 4.5 star rating 47 Reviews Ramverk Zippered closure, ligh…" at bounding box center [870, 349] width 463 height 523
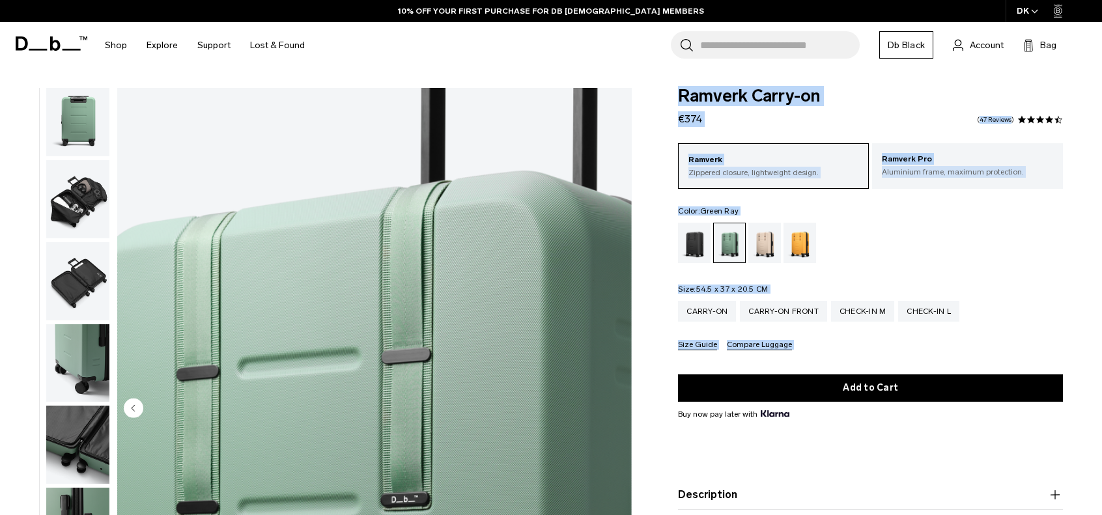
click at [675, 91] on div "Ramverk Carry-on €374 4.5 star rating 47 Reviews Ramverk Zippered closure, ligh…" at bounding box center [870, 349] width 463 height 523
drag, startPoint x: 677, startPoint y: 95, endPoint x: 843, endPoint y: 352, distance: 305.8
click at [843, 352] on div "Ramverk Carry-on €374 4.5 star rating 47 Reviews Ramverk Zippered closure, ligh…" at bounding box center [870, 349] width 463 height 523
click at [841, 352] on form "Ramverk Carry-on €374 4.5 star rating 47 Reviews Ramverk Zippered closure, ligh…" at bounding box center [870, 313] width 385 height 451
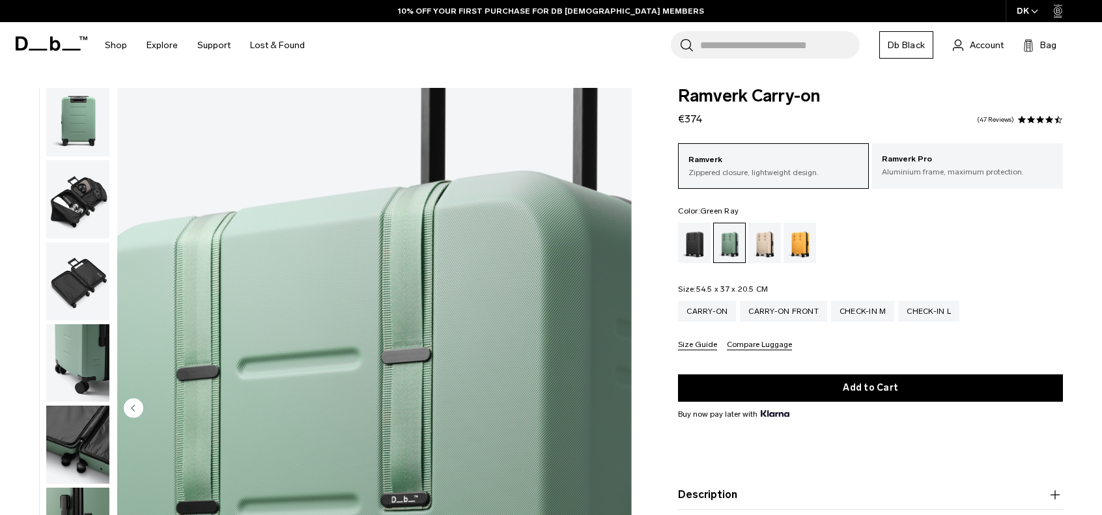
click at [70, 114] on img "button" at bounding box center [77, 117] width 63 height 78
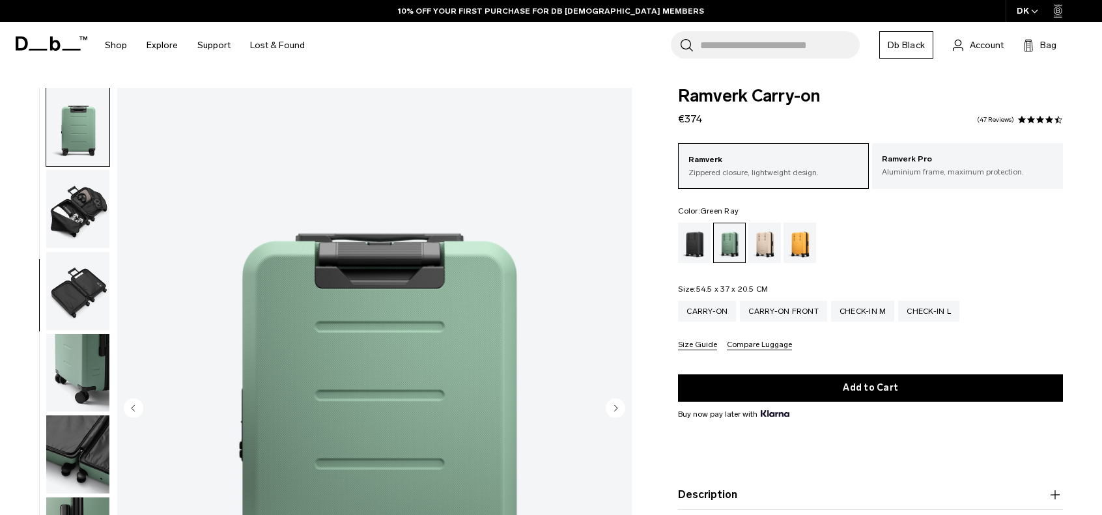
click at [68, 268] on img "button" at bounding box center [77, 291] width 63 height 78
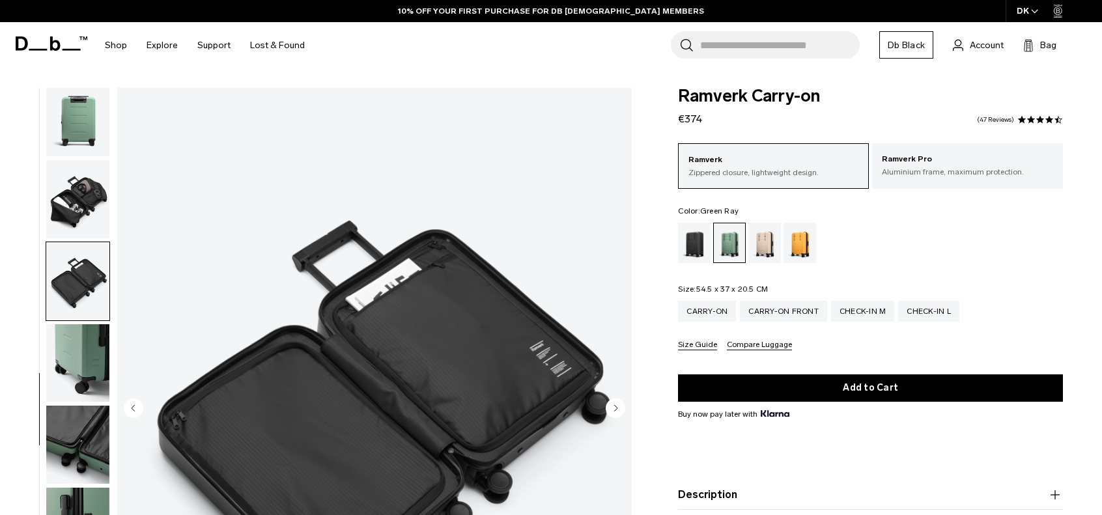
click at [76, 337] on img "button" at bounding box center [77, 363] width 63 height 78
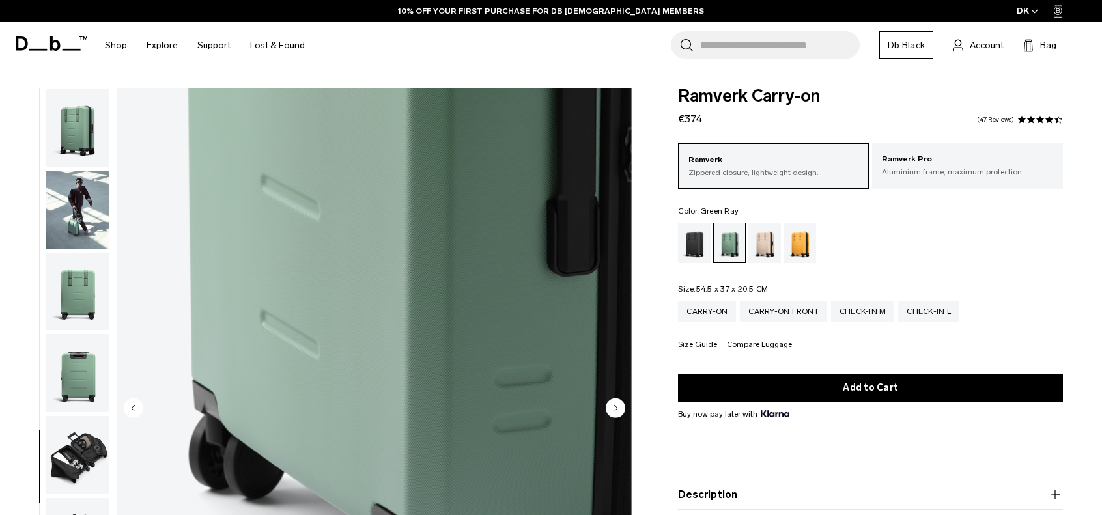
click at [92, 175] on img "button" at bounding box center [77, 210] width 63 height 78
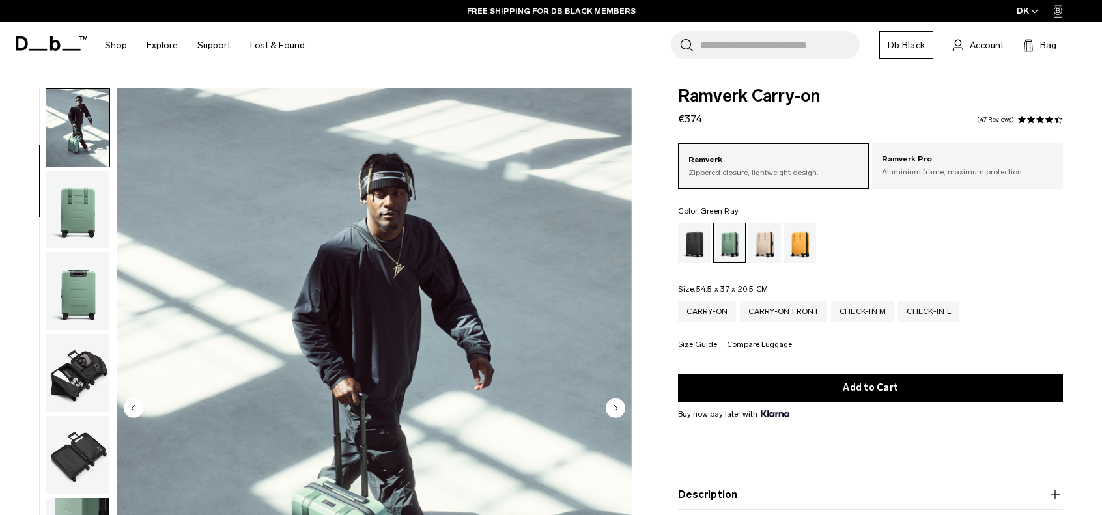
click at [72, 135] on img "button" at bounding box center [77, 128] width 63 height 78
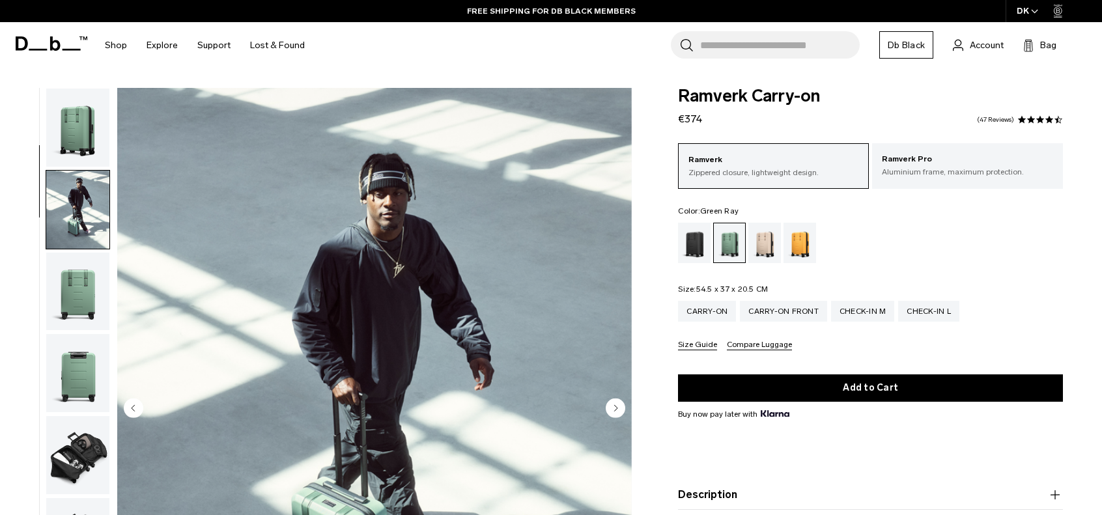
click at [79, 128] on img "button" at bounding box center [77, 128] width 63 height 78
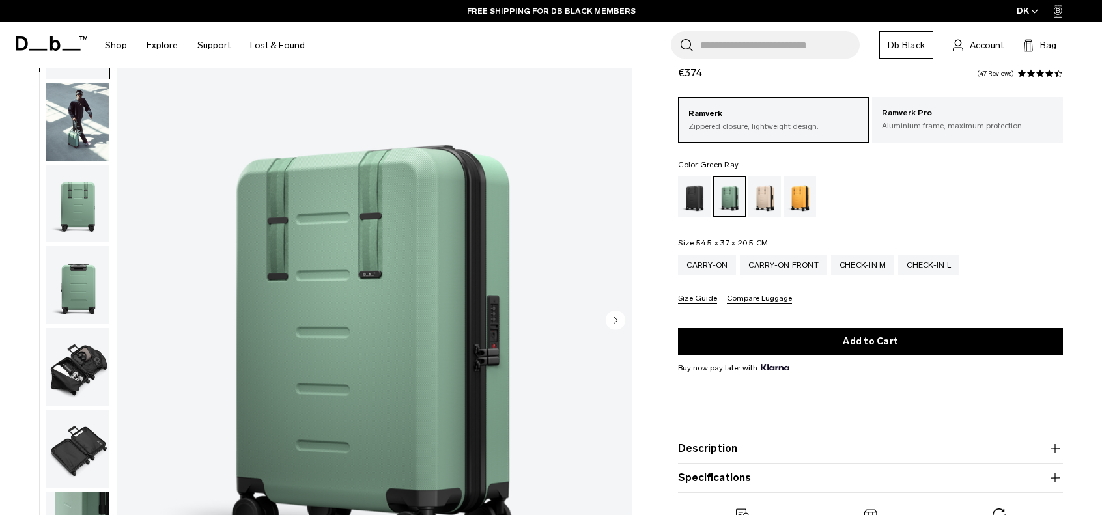
scroll to position [130, 0]
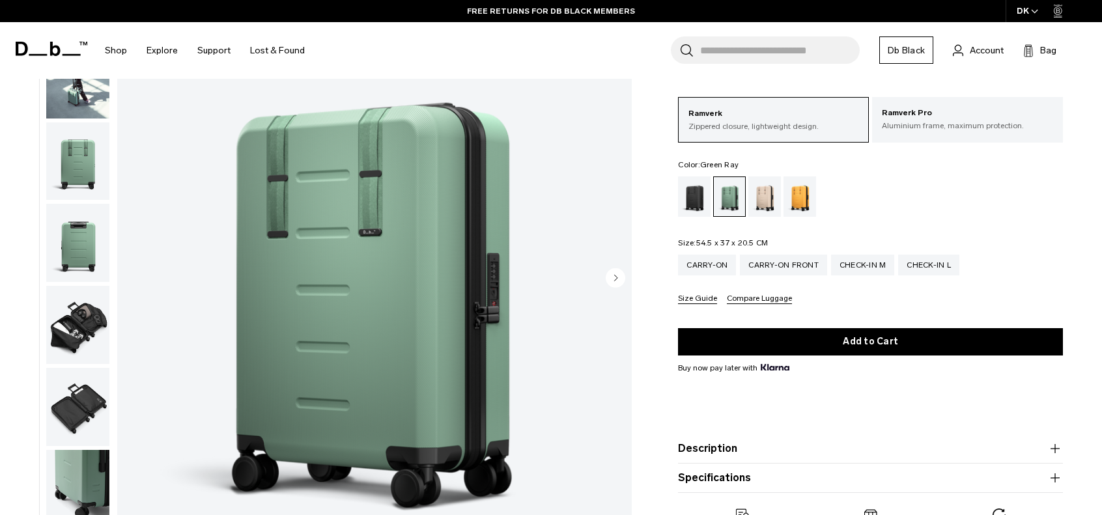
click at [951, 199] on ul at bounding box center [870, 196] width 385 height 40
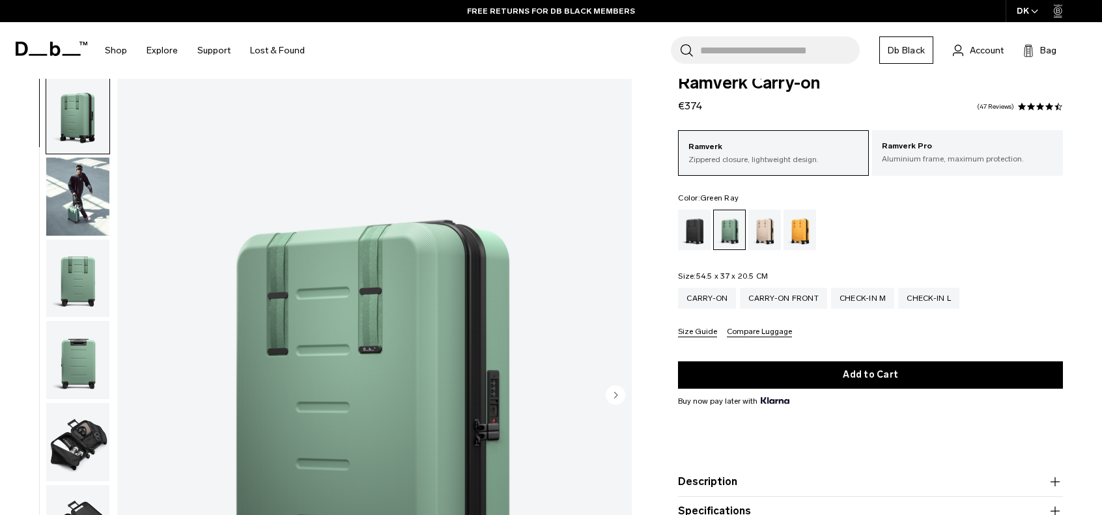
scroll to position [0, 0]
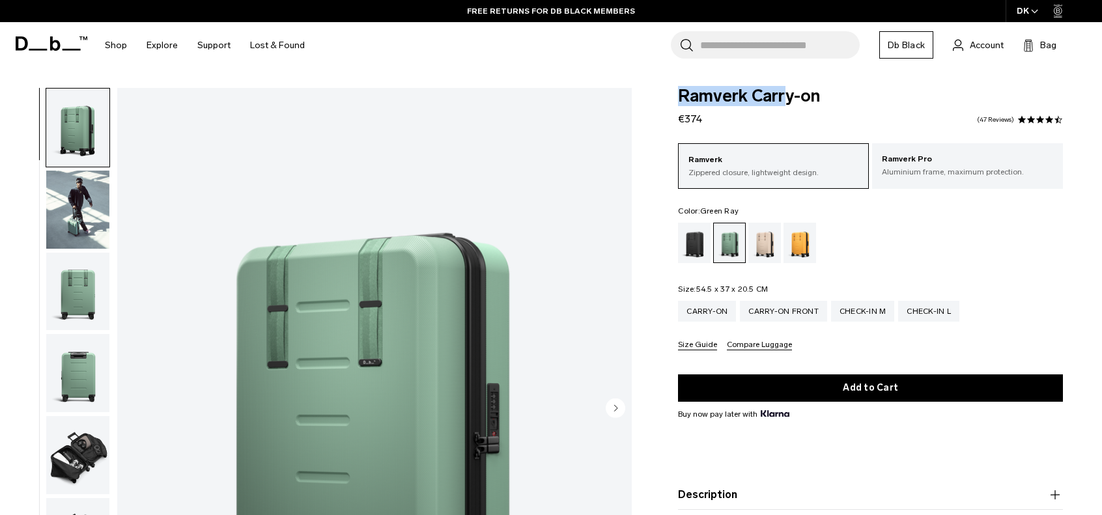
drag, startPoint x: 678, startPoint y: 88, endPoint x: 788, endPoint y: 122, distance: 114.5
click at [788, 121] on div "Ramverk Carry-on €374 4.5 star rating 47 Reviews" at bounding box center [870, 107] width 385 height 39
click at [788, 122] on div "Ramverk Carry-on €374 4.5 star rating 47 Reviews" at bounding box center [870, 107] width 385 height 39
drag, startPoint x: 726, startPoint y: 124, endPoint x: 679, endPoint y: 109, distance: 49.2
click at [679, 109] on div "Ramverk Carry-on €374 4.5 star rating 47 Reviews" at bounding box center [870, 107] width 385 height 39
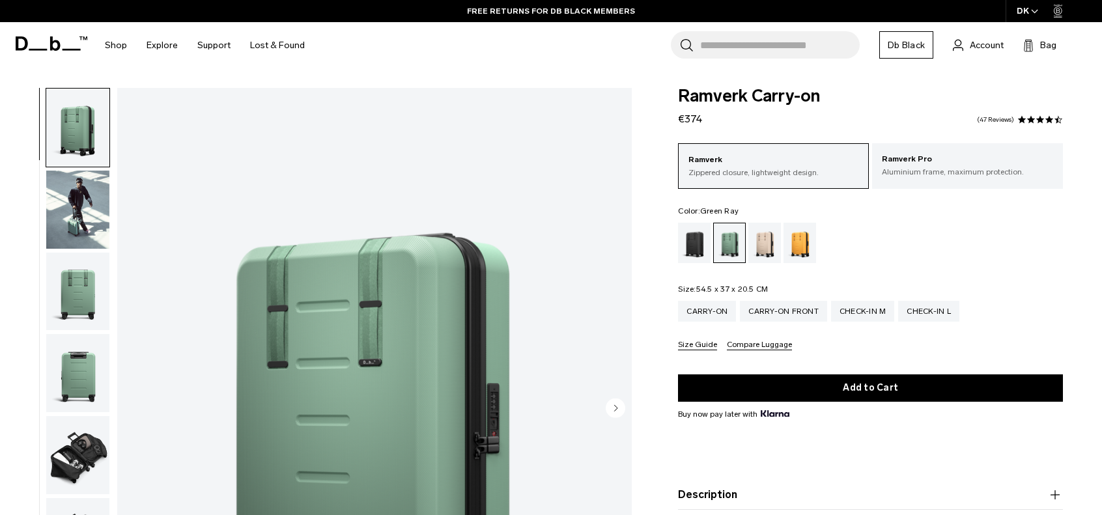
click at [680, 102] on span "Ramverk Carry-on" at bounding box center [870, 96] width 385 height 17
drag, startPoint x: 685, startPoint y: 98, endPoint x: 775, endPoint y: 140, distance: 99.6
click at [775, 140] on form "Ramverk Carry-on €374 4.5 star rating 47 Reviews Ramverk Zippered closure, ligh…" at bounding box center [870, 313] width 385 height 451
click at [742, 124] on div "Ramverk Carry-on €374 4.5 star rating 47 Reviews" at bounding box center [870, 107] width 385 height 39
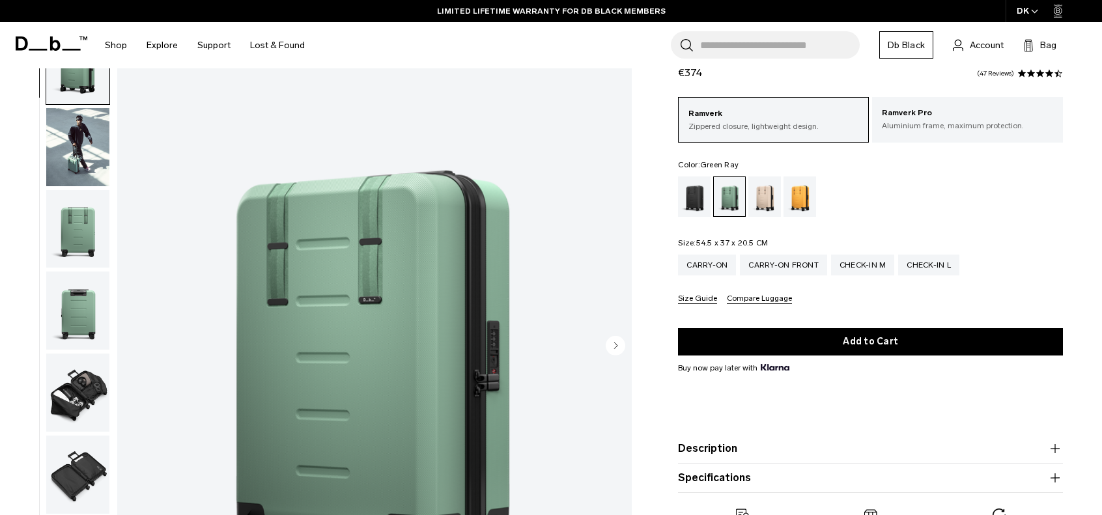
scroll to position [65, 0]
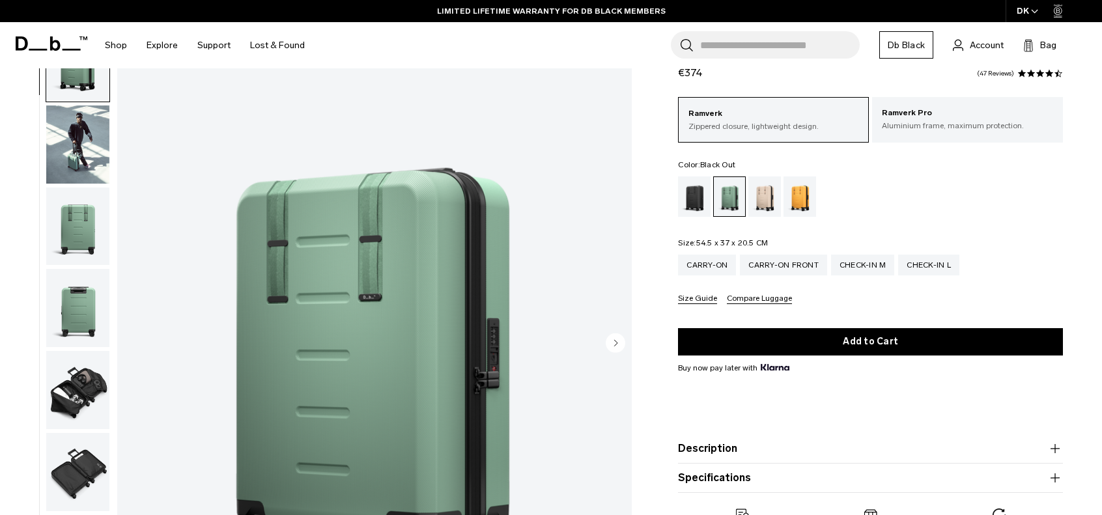
click at [677, 190] on div "Ramverk Carry-on €374 4.5 star rating 47 Reviews Ramverk Zippered closure, ligh…" at bounding box center [870, 303] width 463 height 523
click at [684, 192] on div "Black Out" at bounding box center [694, 196] width 33 height 40
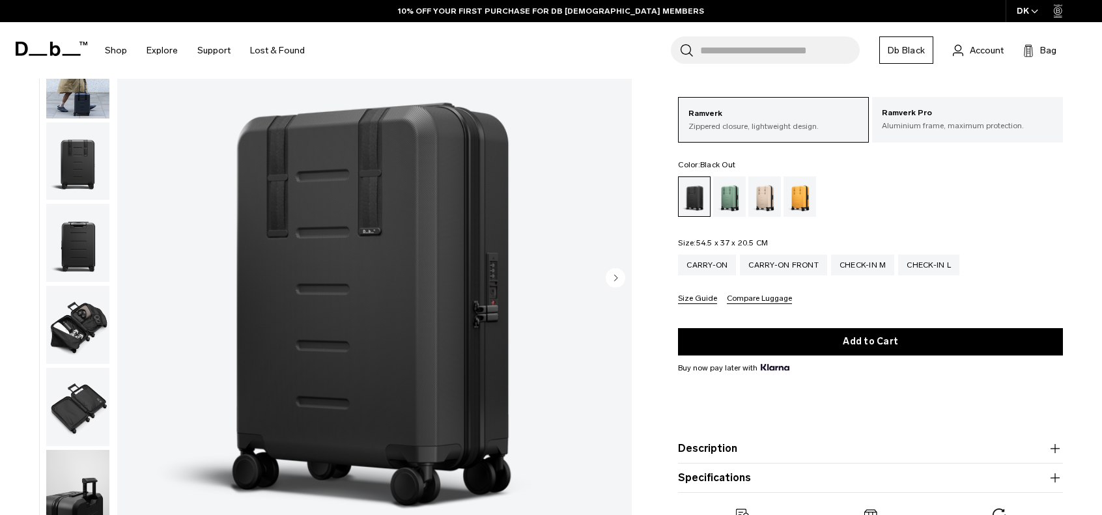
click at [615, 281] on icon "Next slide" at bounding box center [616, 278] width 3 height 6
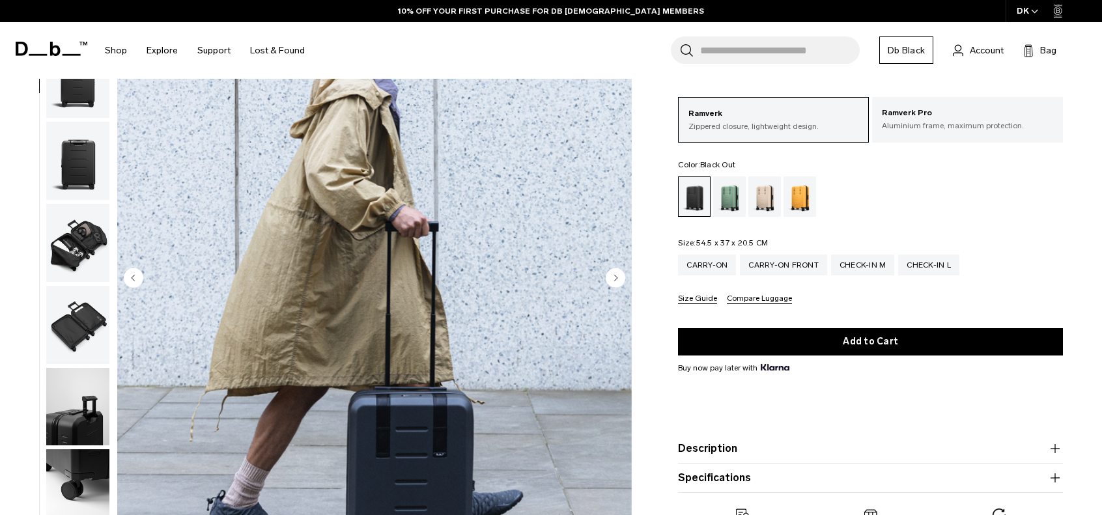
click at [615, 281] on icon "Next slide" at bounding box center [616, 278] width 3 height 6
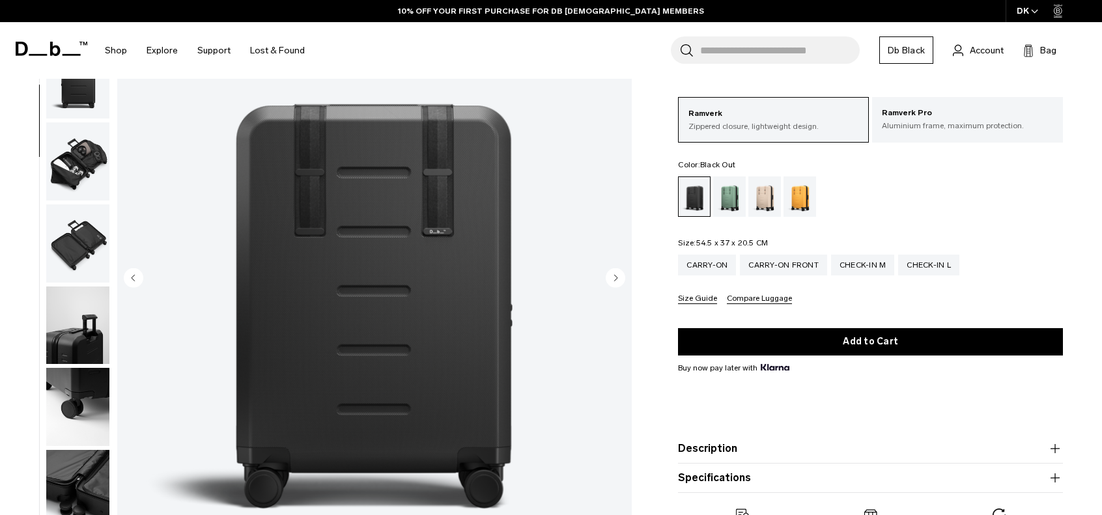
scroll to position [164, 0]
click at [808, 197] on div "Parhelion Orange" at bounding box center [799, 196] width 33 height 40
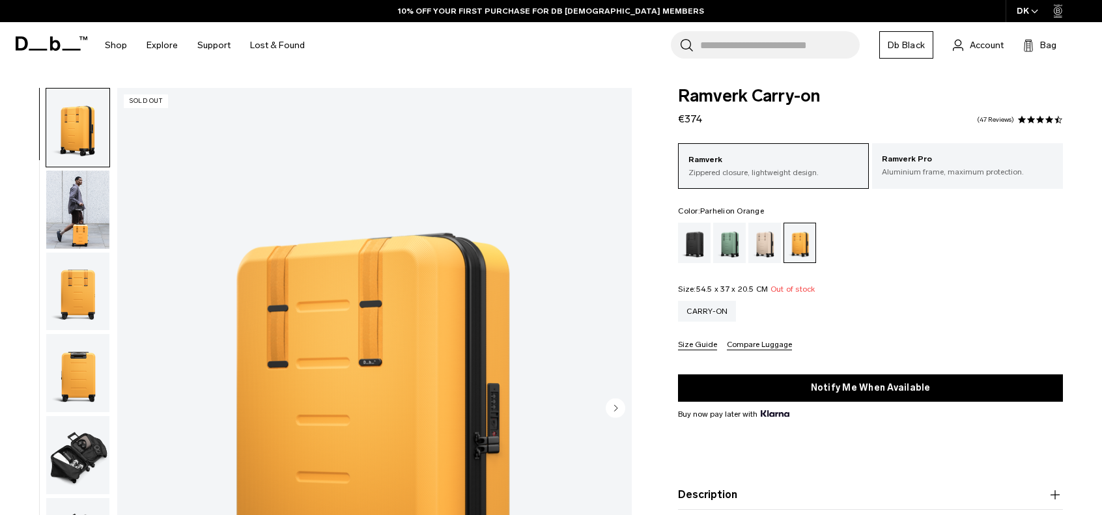
click at [670, 205] on div "Ramverk Carry-on €374 4.5 star rating 47 Reviews Ramverk Zippered closure, ligh…" at bounding box center [870, 349] width 463 height 523
click at [671, 205] on div "Ramverk Carry-on €374 4.5 star rating 47 Reviews Ramverk Zippered closure, ligh…" at bounding box center [870, 349] width 463 height 523
drag, startPoint x: 671, startPoint y: 205, endPoint x: 943, endPoint y: 322, distance: 296.3
click at [943, 322] on div "Ramverk Carry-on €374 4.5 star rating 47 Reviews Ramverk Zippered closure, ligh…" at bounding box center [870, 349] width 463 height 523
click at [839, 313] on div "Carry-on" at bounding box center [870, 311] width 385 height 21
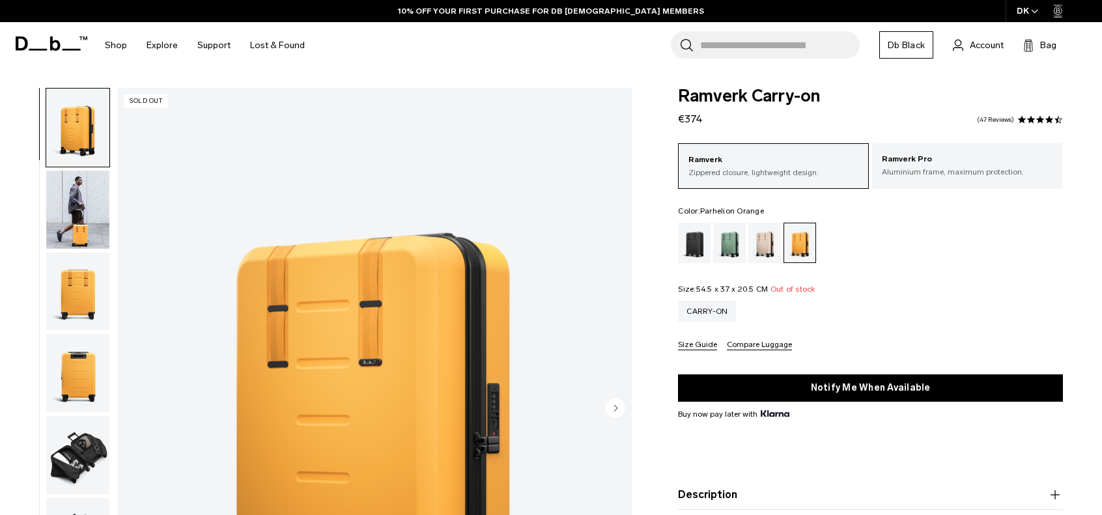
click at [842, 317] on div "Carry-on" at bounding box center [870, 311] width 385 height 21
click at [840, 312] on div "Carry-on" at bounding box center [870, 311] width 385 height 21
drag, startPoint x: 828, startPoint y: 352, endPoint x: 667, endPoint y: 205, distance: 217.6
click at [667, 205] on div "Ramverk Carry-on €374 4.5 star rating 47 Reviews Ramverk Zippered closure, ligh…" at bounding box center [870, 349] width 463 height 523
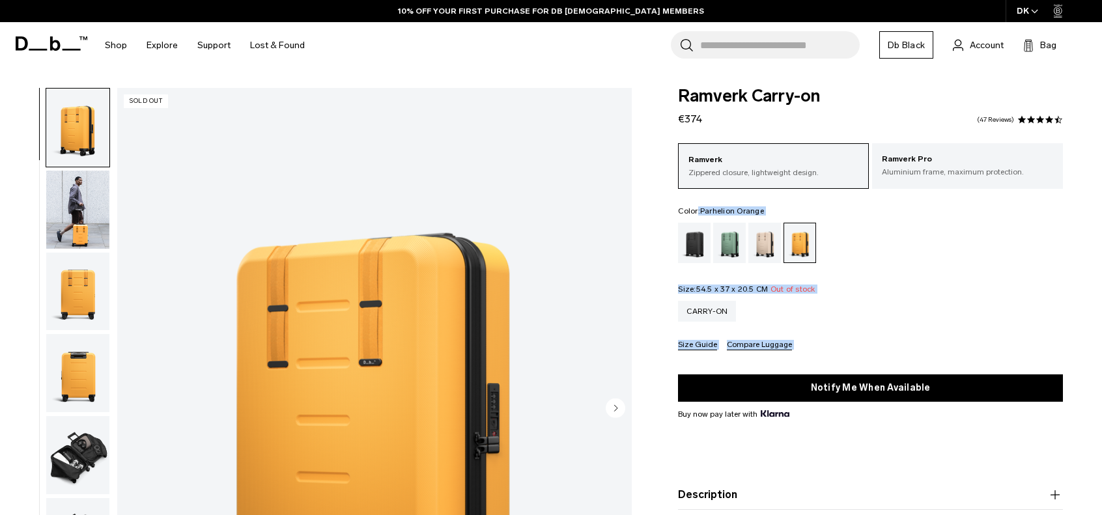
drag, startPoint x: 669, startPoint y: 206, endPoint x: 857, endPoint y: 359, distance: 242.0
click at [858, 359] on div "Ramverk Carry-on €374 4.5 star rating 47 Reviews Ramverk Zippered closure, ligh…" at bounding box center [870, 349] width 463 height 523
click at [857, 357] on form "Ramverk Carry-on €374 4.5 star rating 47 Reviews Ramverk Zippered closure, ligh…" at bounding box center [870, 313] width 385 height 451
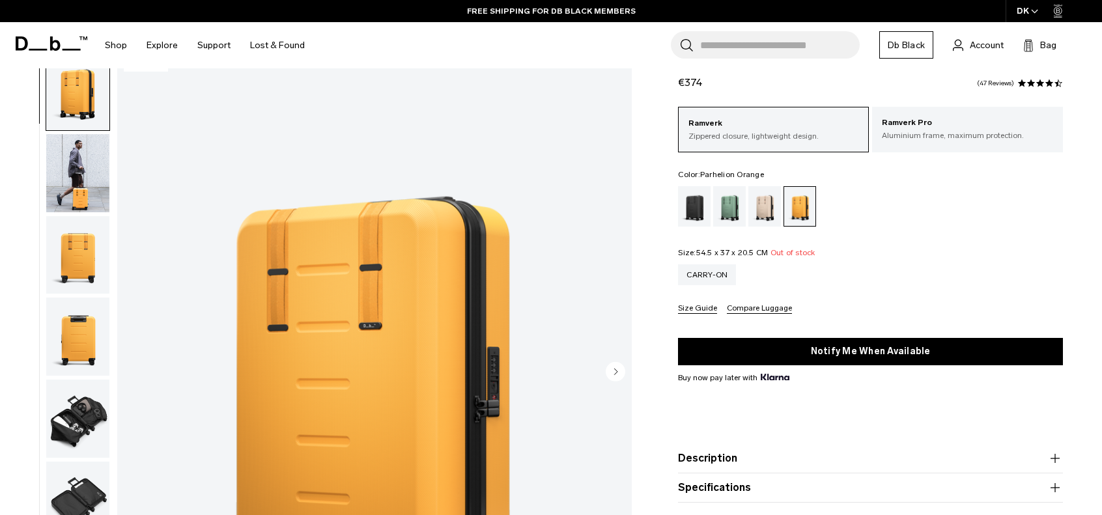
scroll to position [130, 0]
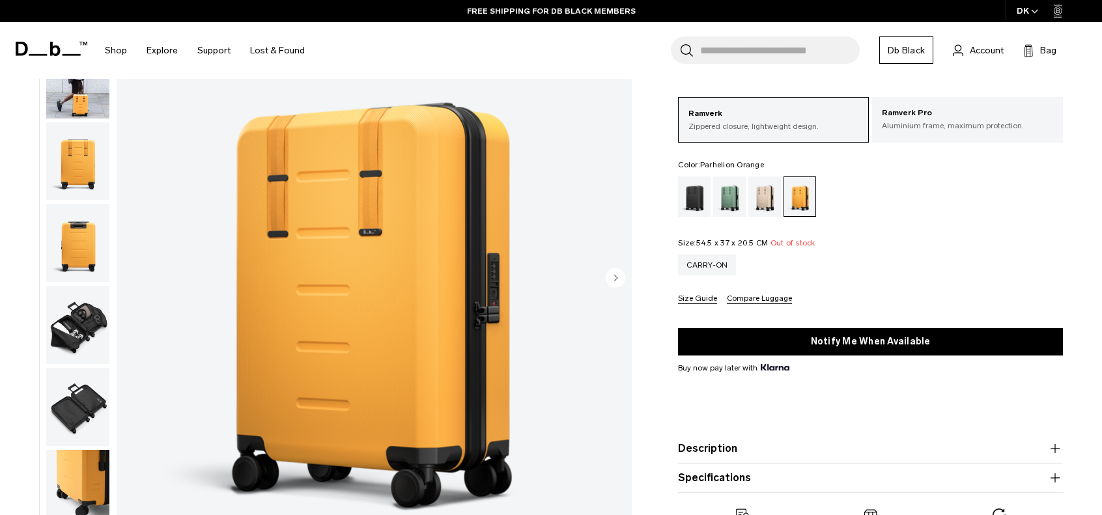
click at [617, 279] on circle "Next slide" at bounding box center [616, 278] width 20 height 20
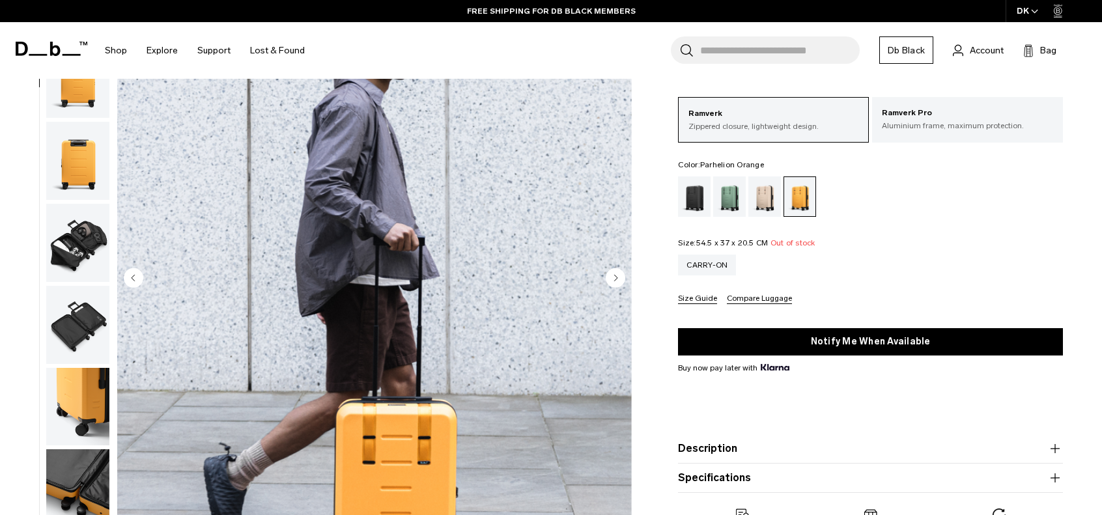
click at [618, 279] on circle "Next slide" at bounding box center [616, 278] width 20 height 20
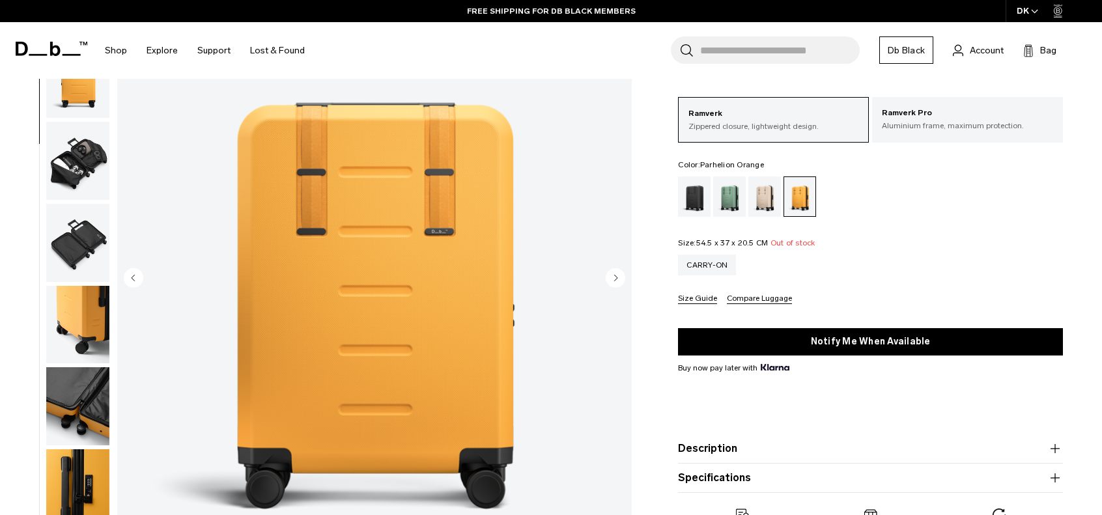
click at [618, 279] on circle "Next slide" at bounding box center [616, 278] width 20 height 20
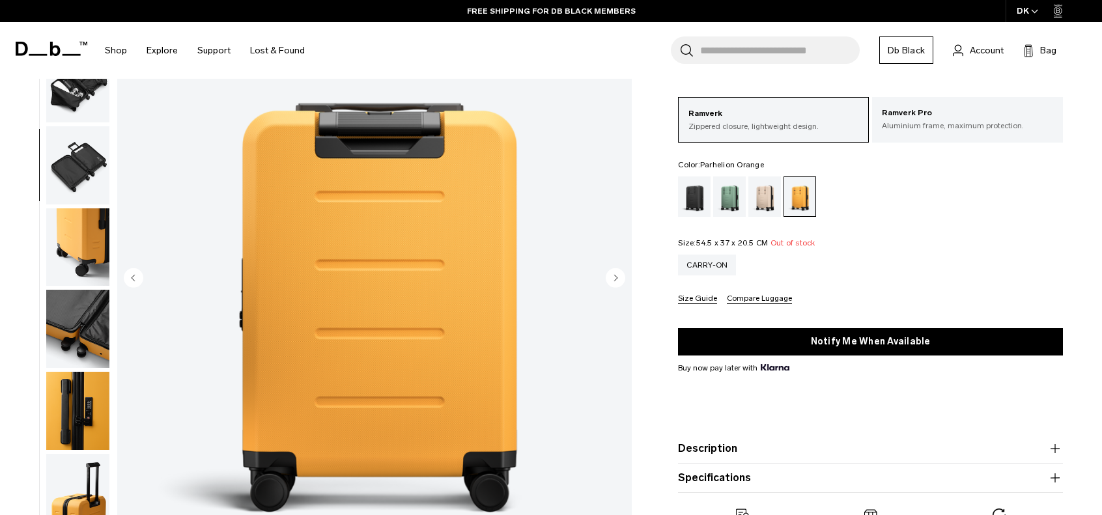
scroll to position [246, 0]
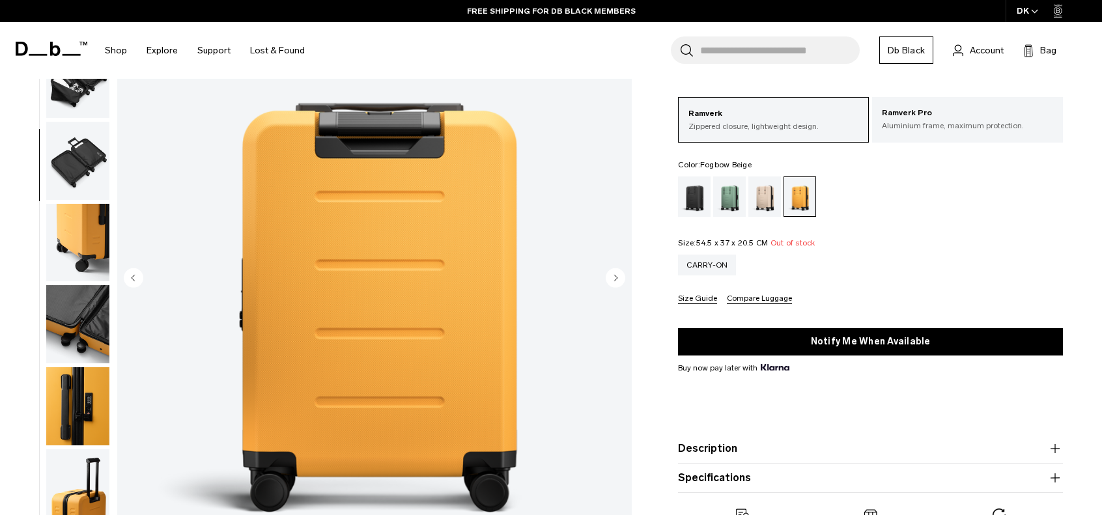
click at [766, 192] on div "Fogbow Beige" at bounding box center [764, 196] width 33 height 40
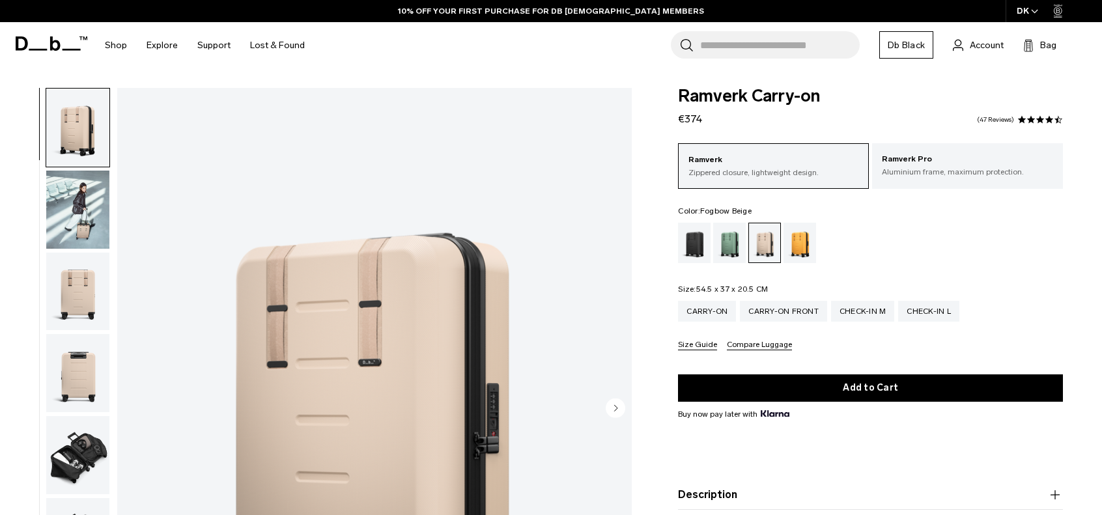
click at [760, 121] on div "Ramverk Carry-on €374 4.5 star rating 47 Reviews Ramverk Zippered closure, ligh…" at bounding box center [870, 349] width 463 height 523
click at [720, 119] on div "Ramverk Carry-on €374 4.5 star rating 47 Reviews" at bounding box center [870, 107] width 385 height 39
drag, startPoint x: 708, startPoint y: 124, endPoint x: 678, endPoint y: 90, distance: 45.3
click at [680, 92] on div "Ramverk Carry-on €374 4.5 star rating 47 Reviews" at bounding box center [870, 107] width 385 height 39
click at [677, 89] on div "Ramverk Carry-on €374 4.5 star rating 47 Reviews Ramverk Zippered closure, ligh…" at bounding box center [870, 349] width 463 height 523
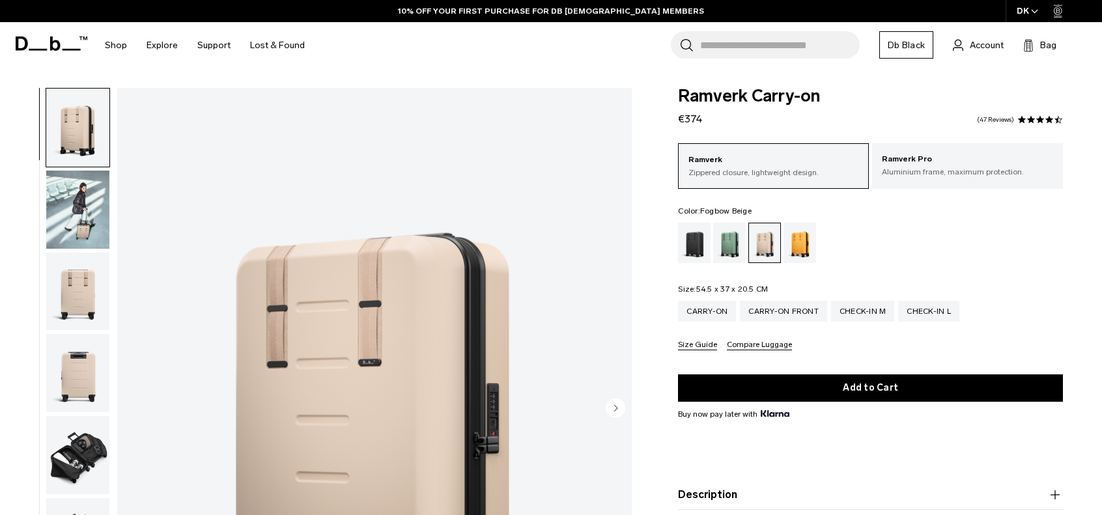
drag, startPoint x: 691, startPoint y: 104, endPoint x: 723, endPoint y: 127, distance: 39.2
click at [720, 124] on div "Ramverk Carry-on €374 4.5 star rating 47 Reviews Ramverk Zippered closure, ligh…" at bounding box center [870, 349] width 463 height 523
click at [730, 132] on form "Ramverk Carry-on €374 4.5 star rating 47 Reviews Ramverk Zippered closure, ligh…" at bounding box center [870, 313] width 385 height 451
drag, startPoint x: 714, startPoint y: 118, endPoint x: 679, endPoint y: 91, distance: 43.6
click at [680, 91] on div "Ramverk Carry-on €374 4.5 star rating 47 Reviews" at bounding box center [870, 107] width 385 height 39
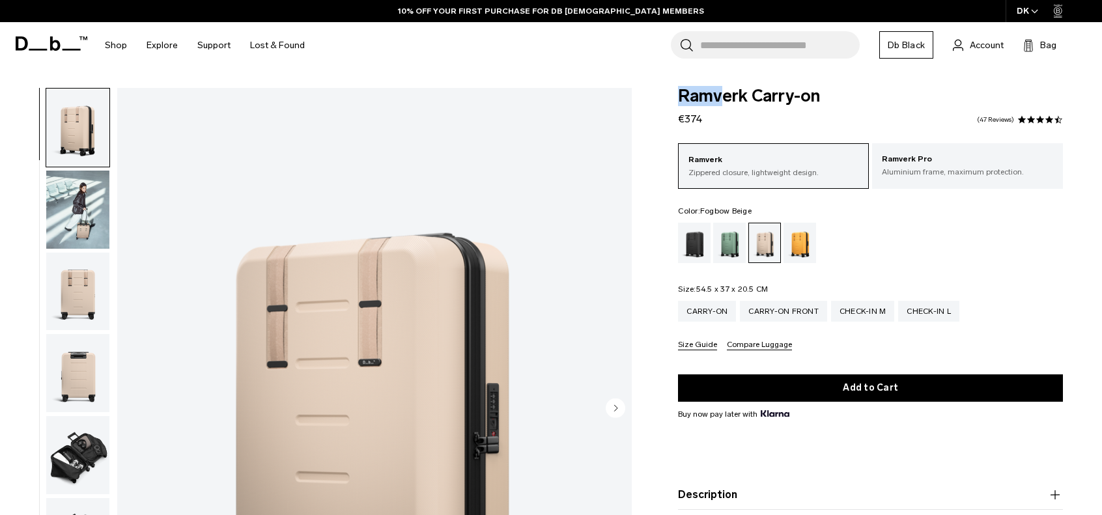
click at [672, 96] on div "Ramverk Carry-on €374 4.5 star rating 47 Reviews Ramverk Zippered closure, ligh…" at bounding box center [870, 349] width 463 height 523
drag, startPoint x: 679, startPoint y: 96, endPoint x: 726, endPoint y: 128, distance: 57.1
click at [726, 128] on form "Ramverk Carry-on €374 4.5 star rating 47 Reviews Ramverk Zippered closure, ligh…" at bounding box center [870, 313] width 385 height 451
click at [721, 124] on div "Ramverk Carry-on €374 4.5 star rating 47 Reviews" at bounding box center [870, 107] width 385 height 39
drag, startPoint x: 701, startPoint y: 123, endPoint x: 676, endPoint y: 98, distance: 35.5
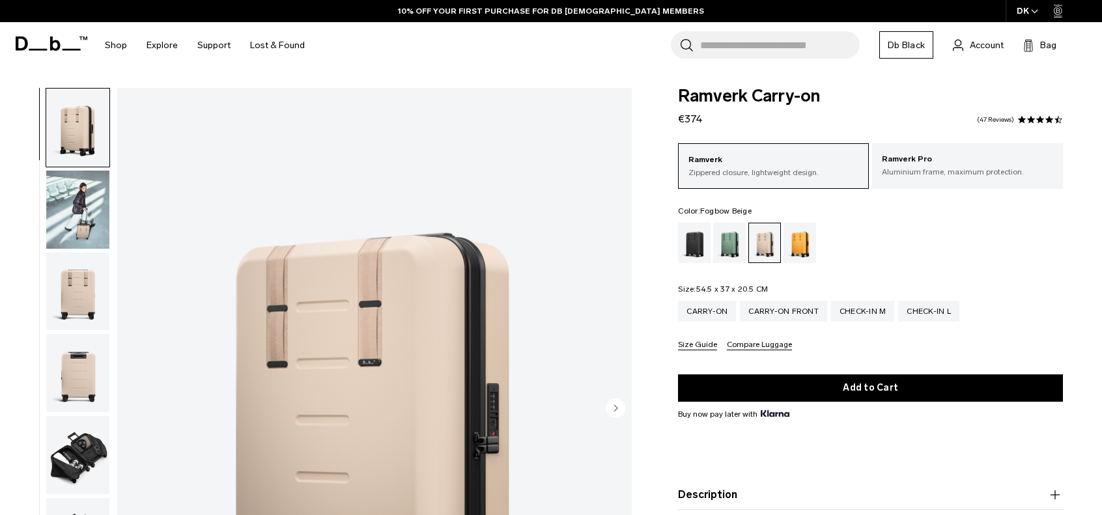
click at [676, 98] on div "Ramverk Carry-on €374 4.5 star rating 47 Reviews Ramverk Zippered closure, ligh…" at bounding box center [870, 349] width 463 height 523
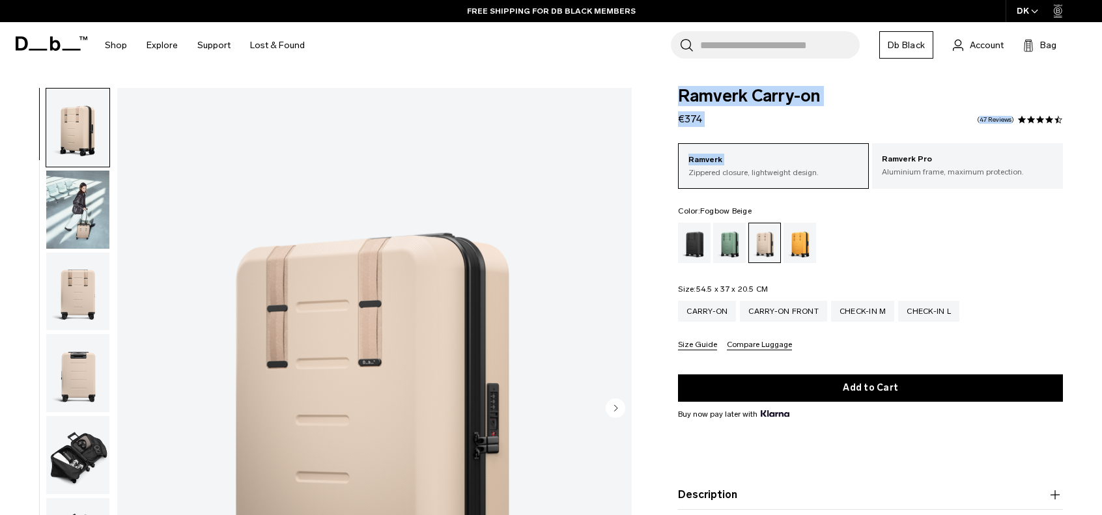
drag, startPoint x: 676, startPoint y: 98, endPoint x: 725, endPoint y: 135, distance: 61.5
click at [725, 135] on div "Ramverk Carry-on €374 4.5 star rating 47 Reviews Ramverk Zippered closure, ligh…" at bounding box center [870, 349] width 463 height 523
click at [718, 124] on div "Ramverk Carry-on €374 4.5 star rating 47 Reviews" at bounding box center [870, 107] width 385 height 39
drag, startPoint x: 677, startPoint y: 210, endPoint x: 965, endPoint y: 264, distance: 292.7
click at [968, 258] on div "Ramverk Carry-on €374 4.5 star rating 47 Reviews Ramverk Zippered closure, ligh…" at bounding box center [870, 349] width 463 height 523
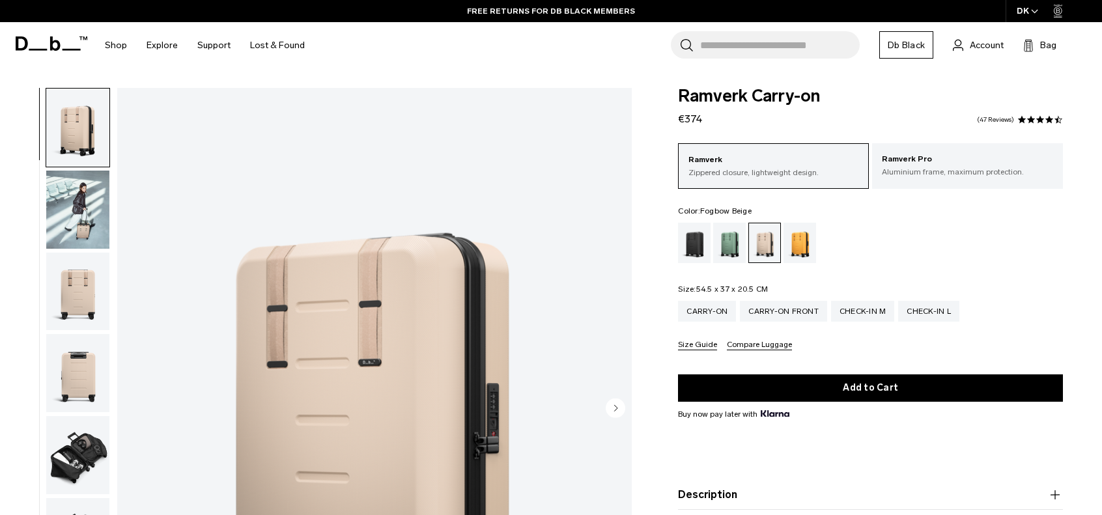
click at [930, 275] on div "Ramverk Zippered closure, lightweight design. Ramverk Pro Aluminium frame, maxi…" at bounding box center [870, 246] width 385 height 207
